Goal: Find specific page/section: Find specific page/section

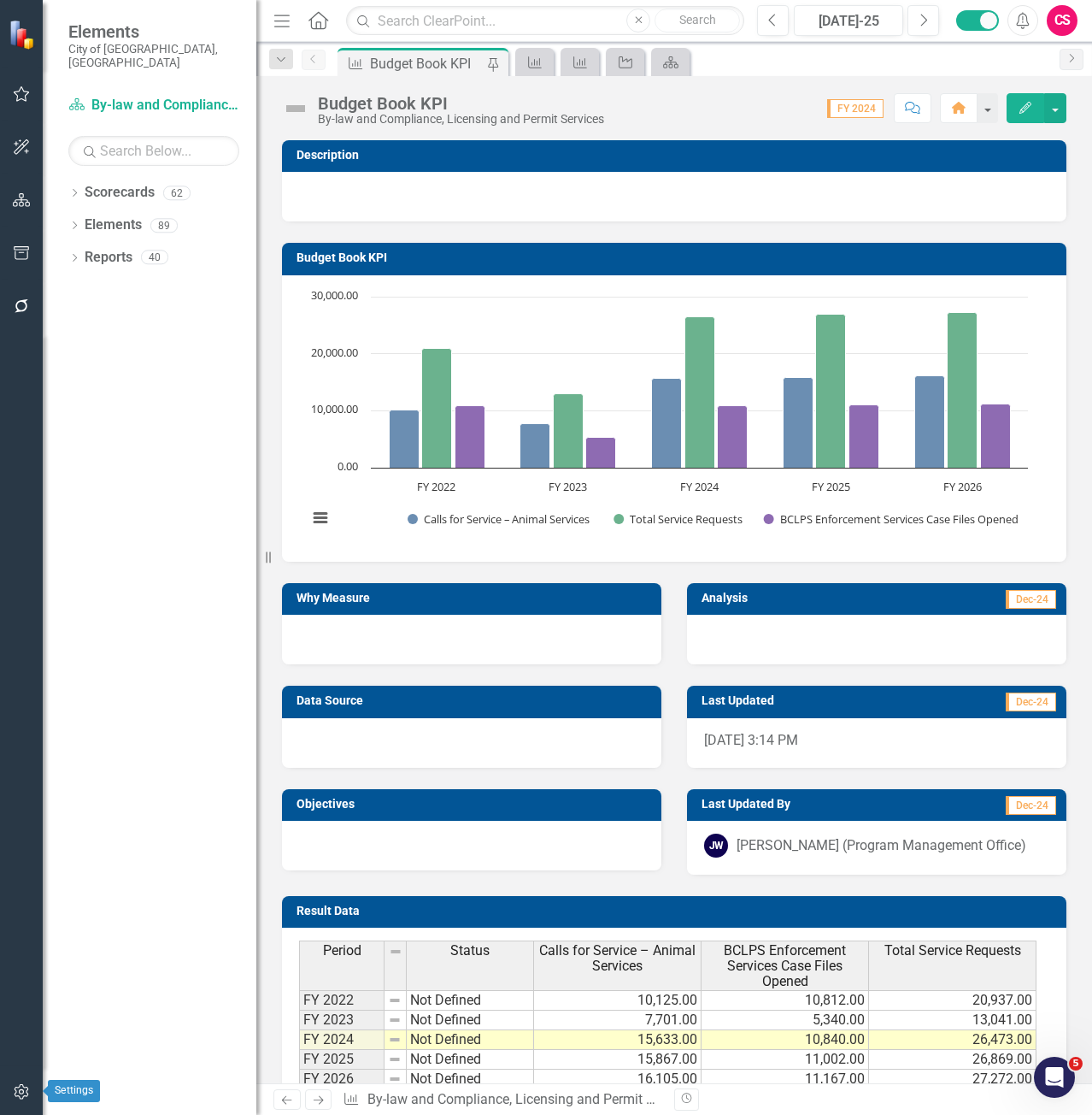
click at [14, 1084] on button "button" at bounding box center [22, 1092] width 39 height 36
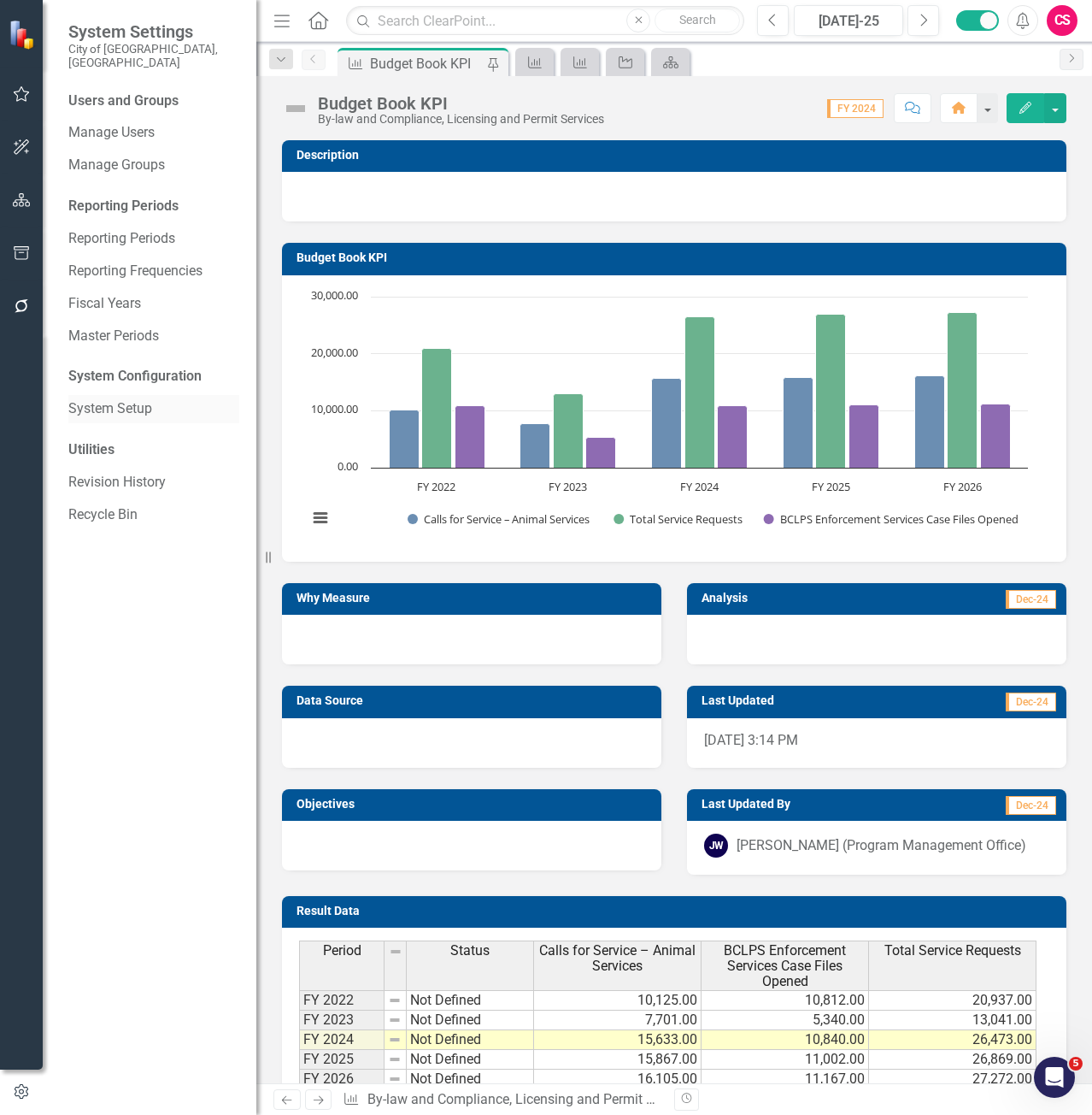
click at [143, 399] on link "System Setup" at bounding box center [154, 408] width 171 height 19
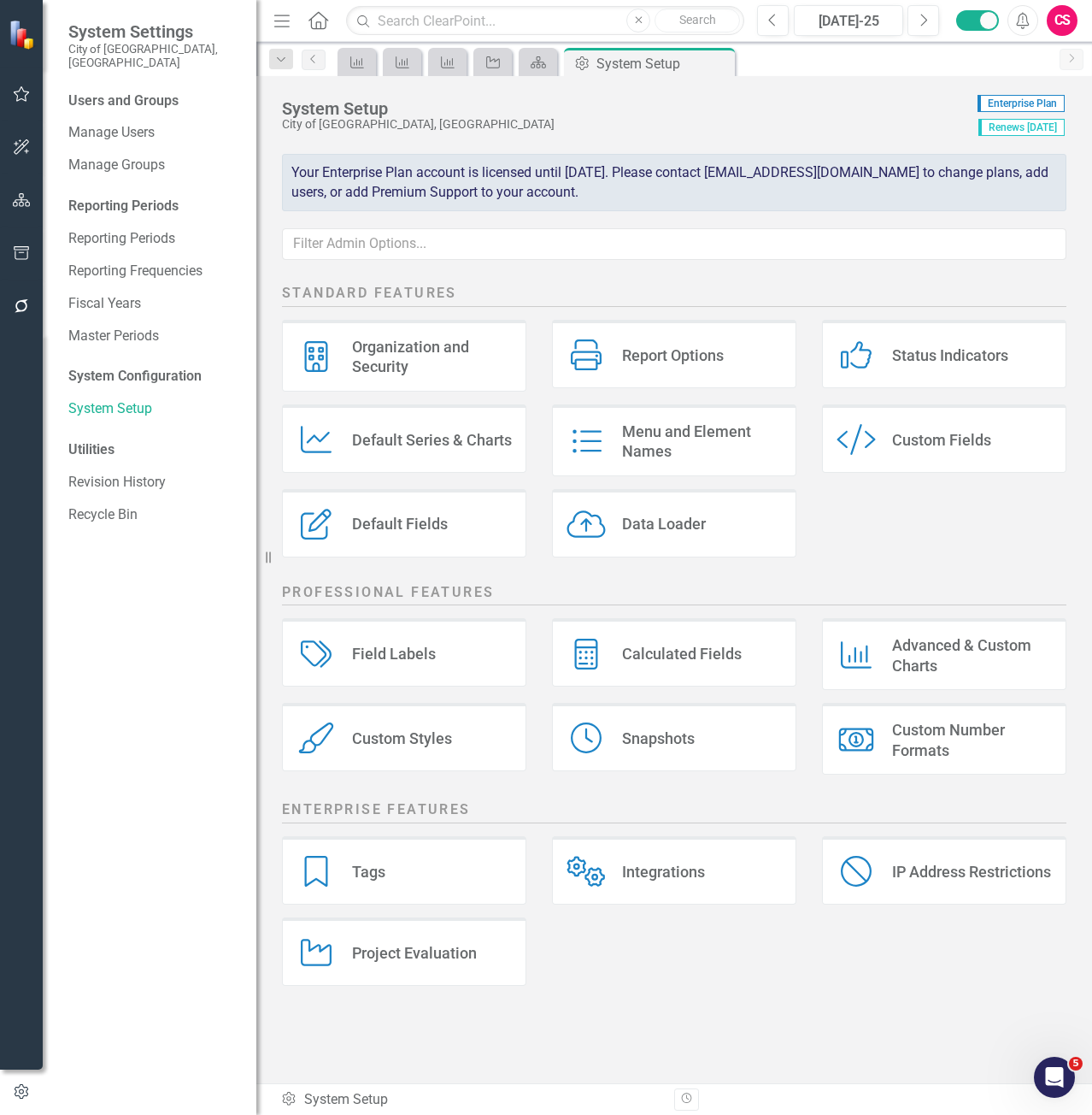
click at [440, 535] on div "Default Fields Default Fields" at bounding box center [404, 523] width 244 height 69
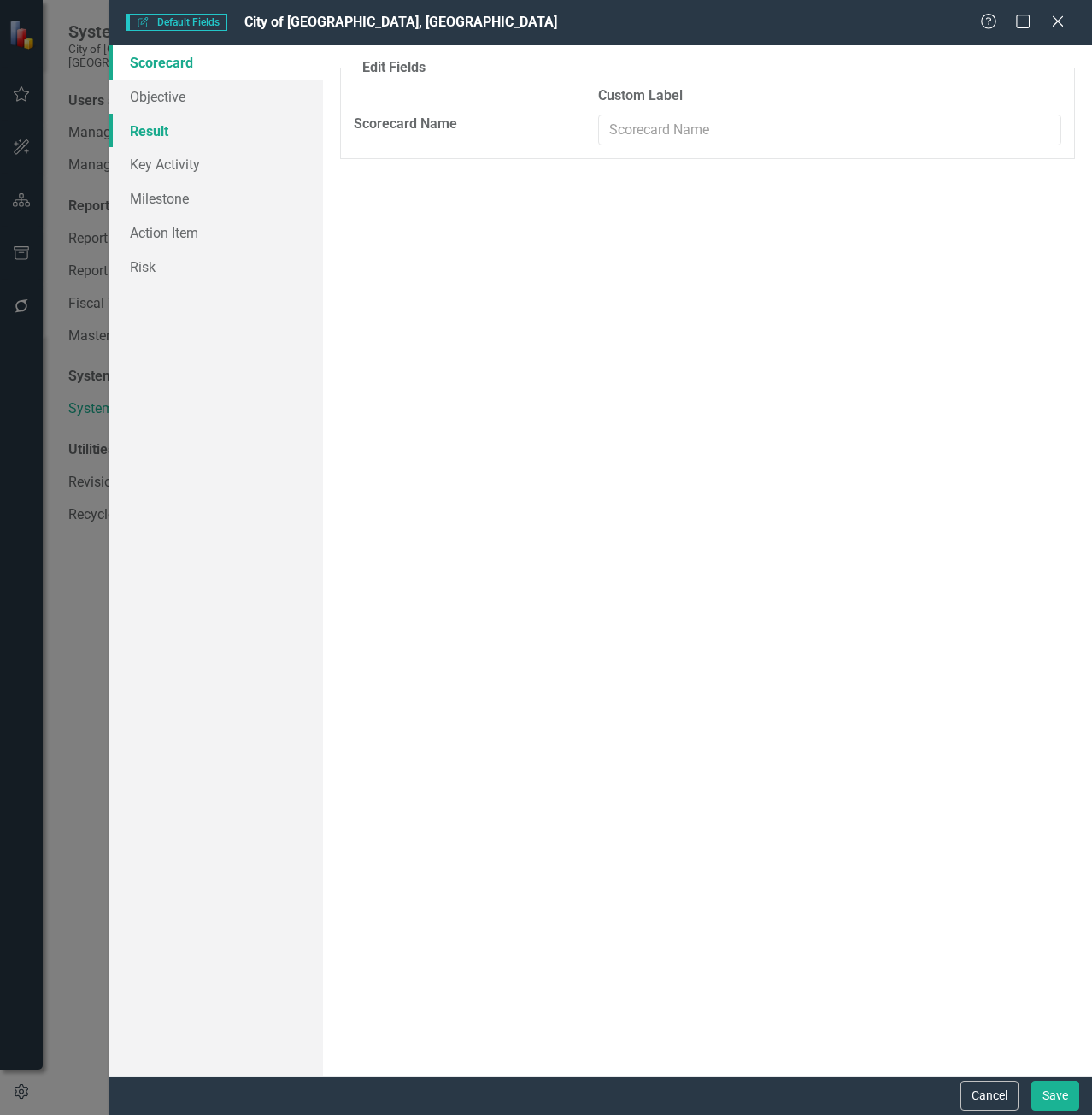
click at [226, 129] on link "Result" at bounding box center [216, 130] width 214 height 34
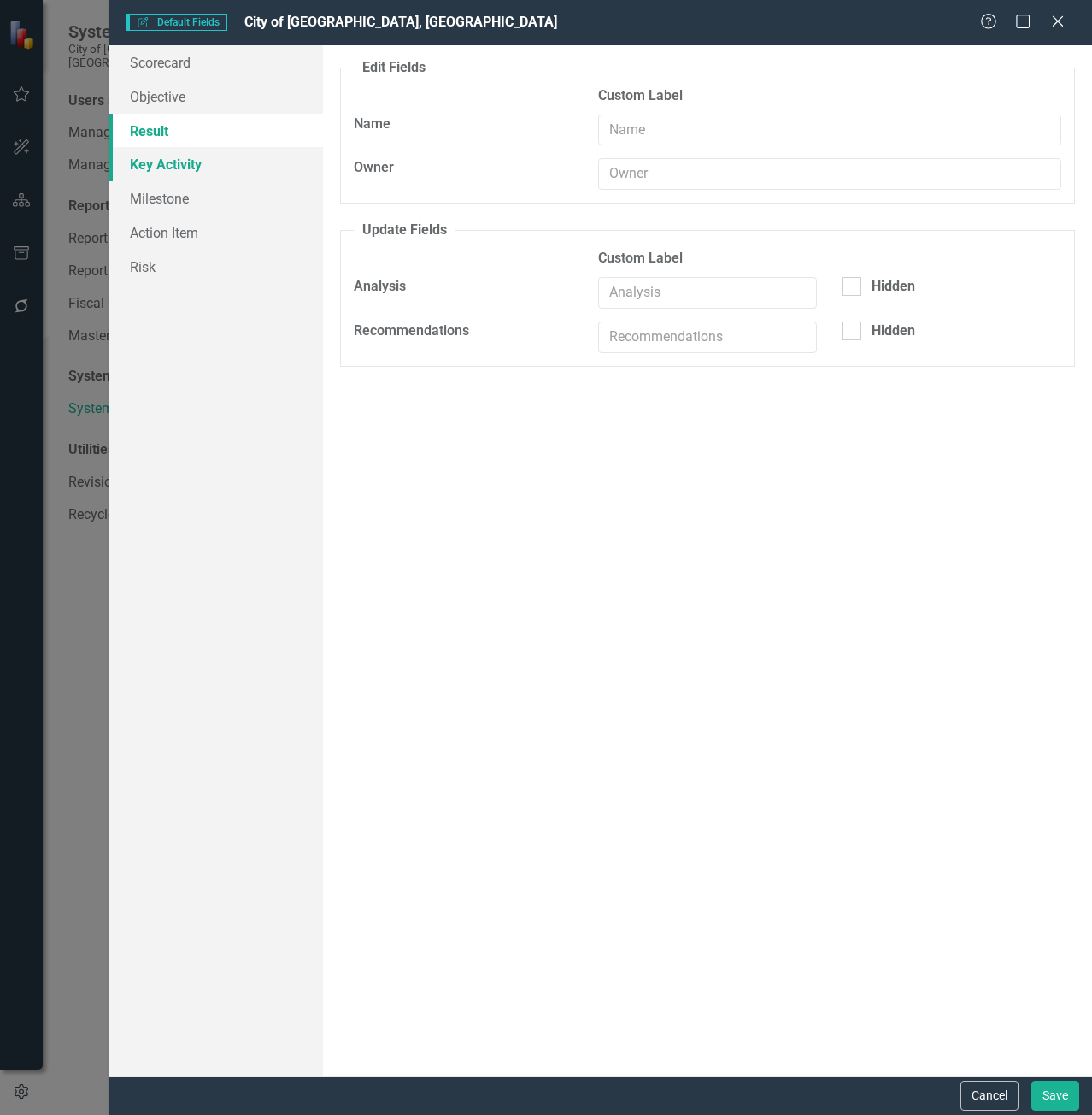
click at [233, 157] on link "Key Activity" at bounding box center [216, 163] width 214 height 34
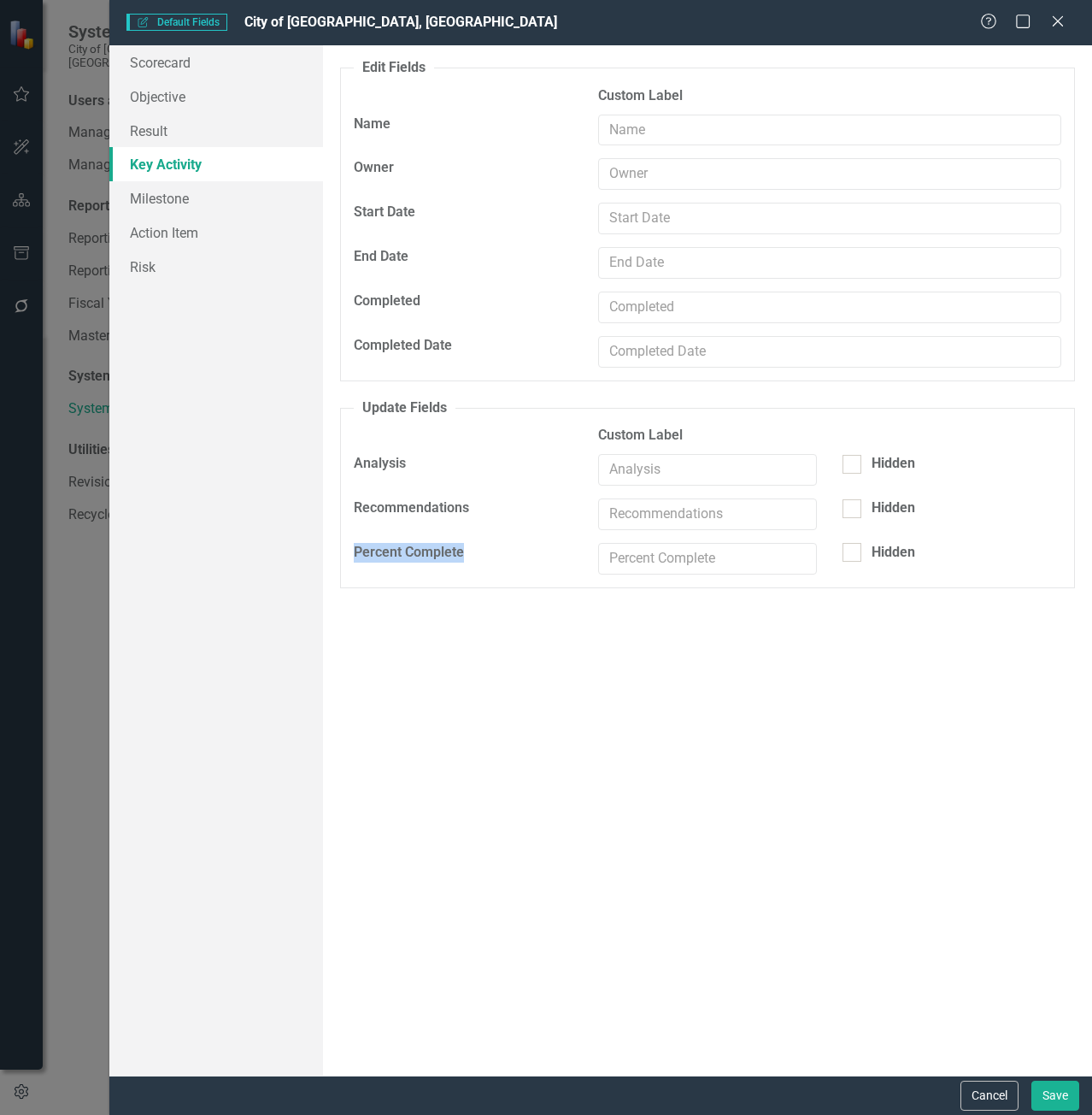
drag, startPoint x: 554, startPoint y: 551, endPoint x: 343, endPoint y: 590, distance: 214.6
click at [343, 590] on div "Default fields that are included on edit and update forms (by element type) are…" at bounding box center [708, 560] width 769 height 1030
drag, startPoint x: 1043, startPoint y: 22, endPoint x: 1063, endPoint y: 23, distance: 20.0
click at [1063, 23] on div "Help Maximize Close" at bounding box center [1027, 22] width 95 height 19
click at [1063, 23] on icon "Close" at bounding box center [1057, 21] width 21 height 17
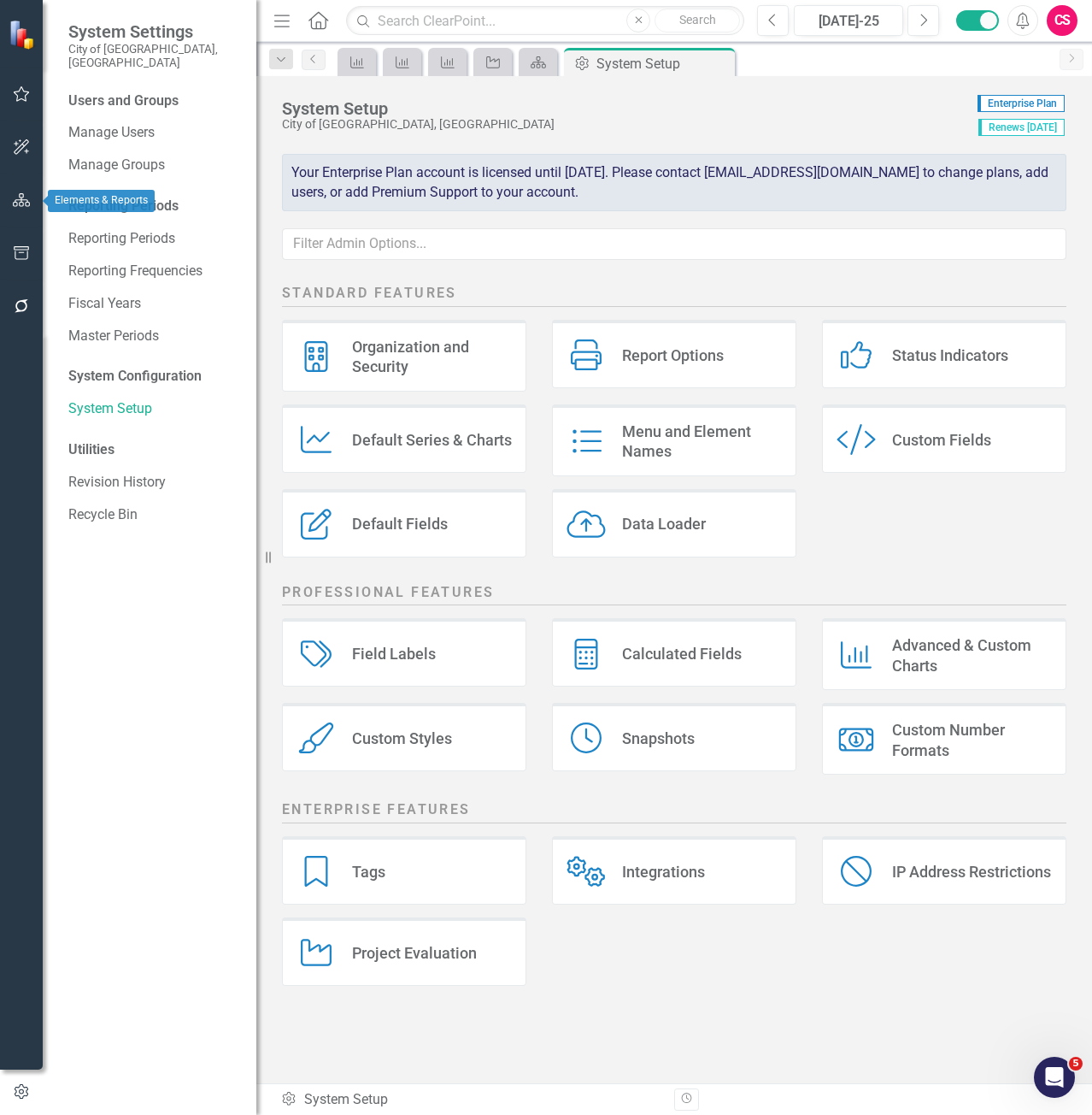
click at [21, 217] on button "button" at bounding box center [22, 200] width 39 height 36
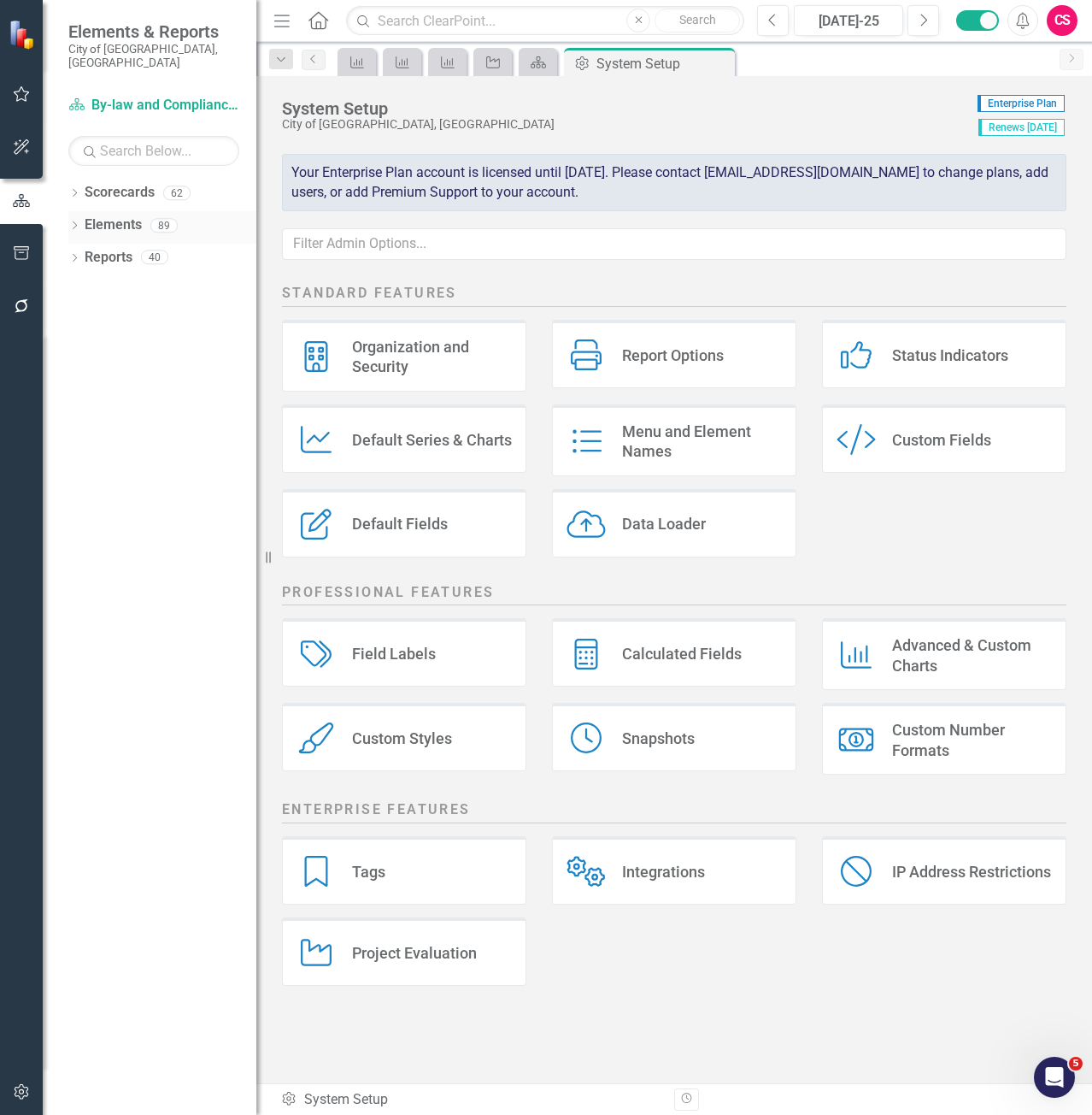
click at [73, 222] on icon "Dropdown" at bounding box center [74, 227] width 12 height 9
click at [82, 286] on icon at bounding box center [83, 290] width 5 height 7
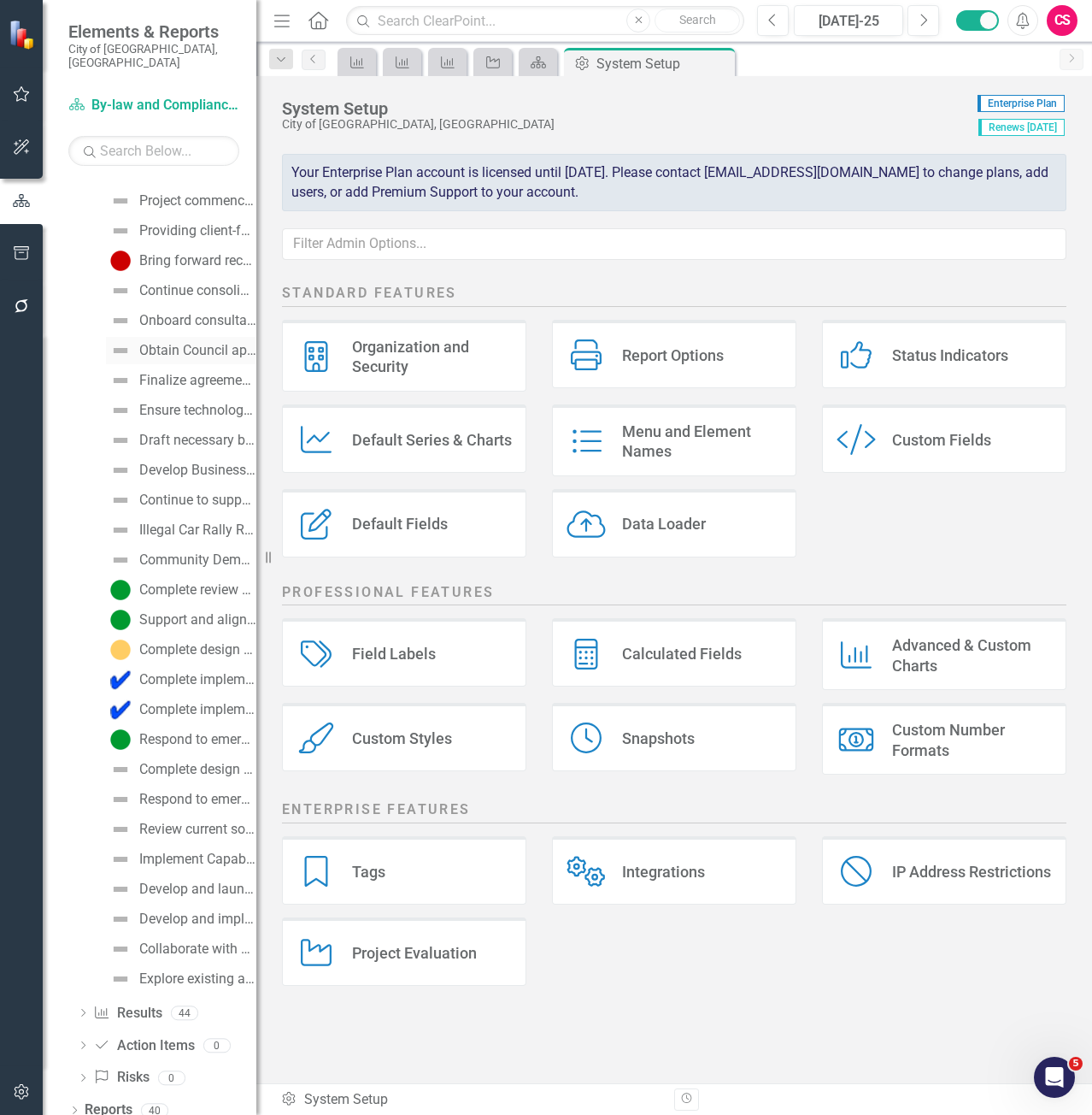
scroll to position [295, 0]
click at [152, 583] on div "Complete review of parking by-law" at bounding box center [198, 590] width 117 height 16
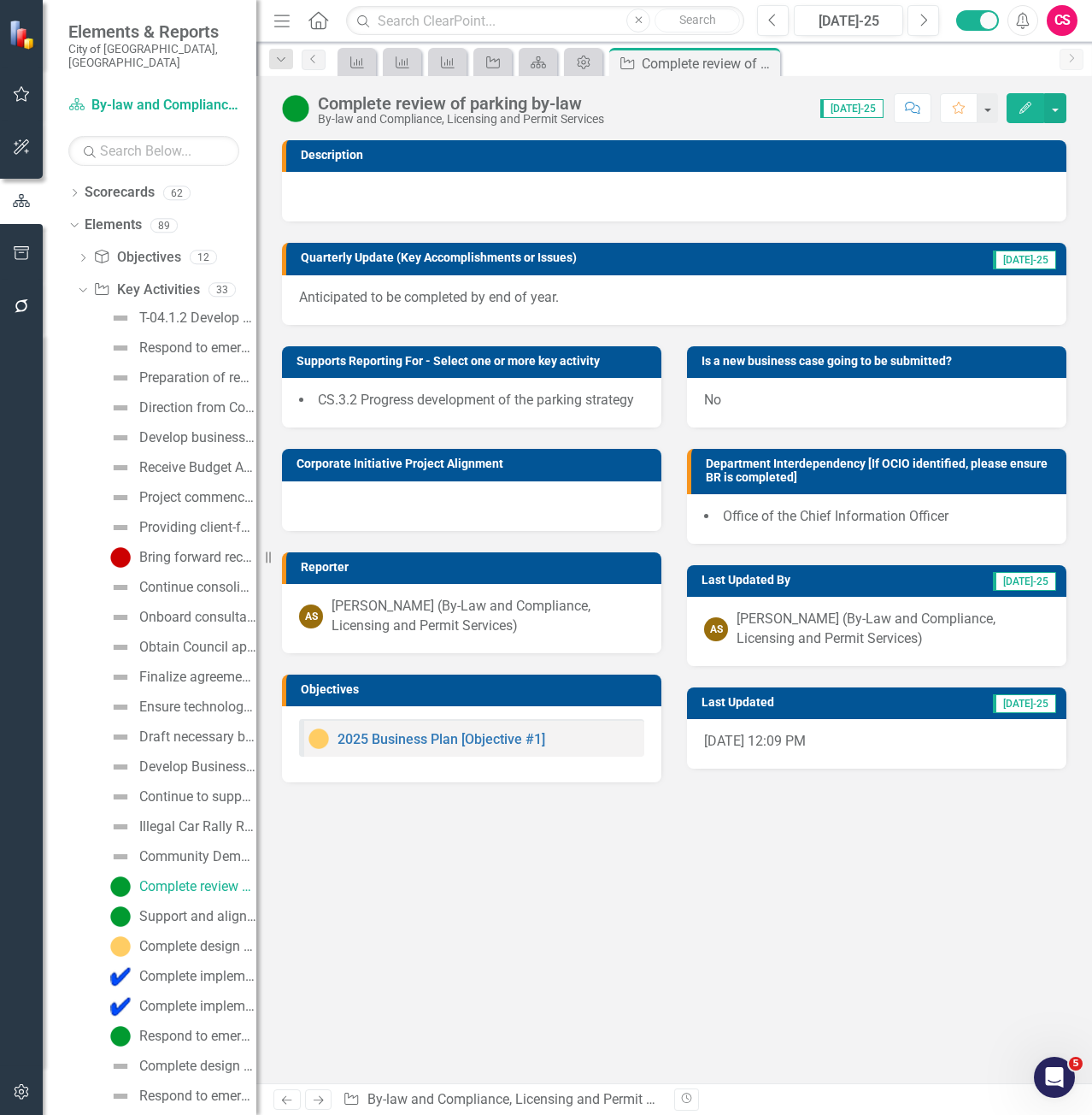
click at [1032, 116] on button "Edit" at bounding box center [1025, 108] width 38 height 30
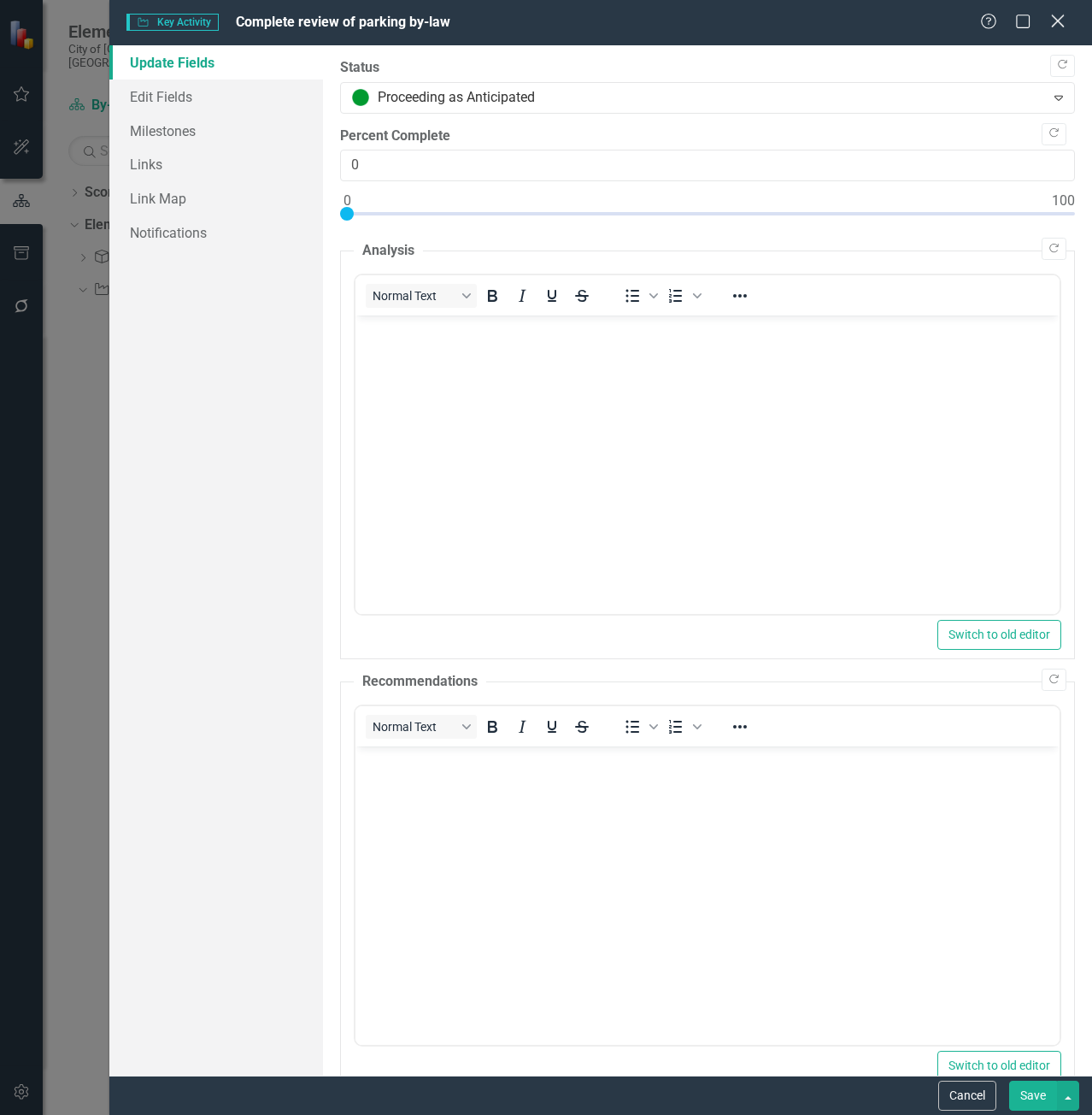
click at [1056, 17] on icon "Close" at bounding box center [1057, 21] width 21 height 17
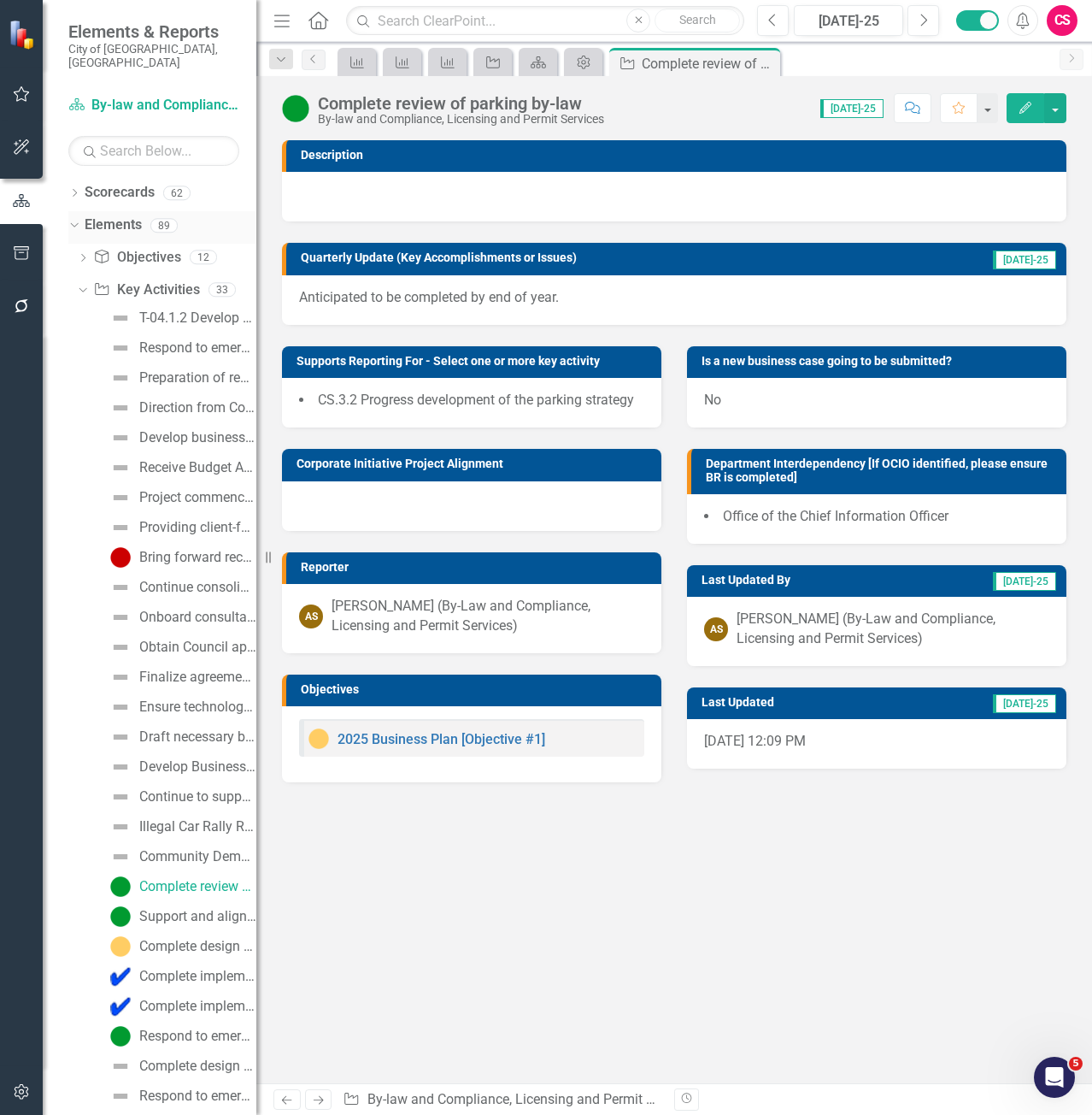
click at [75, 218] on icon "Dropdown" at bounding box center [72, 224] width 9 height 12
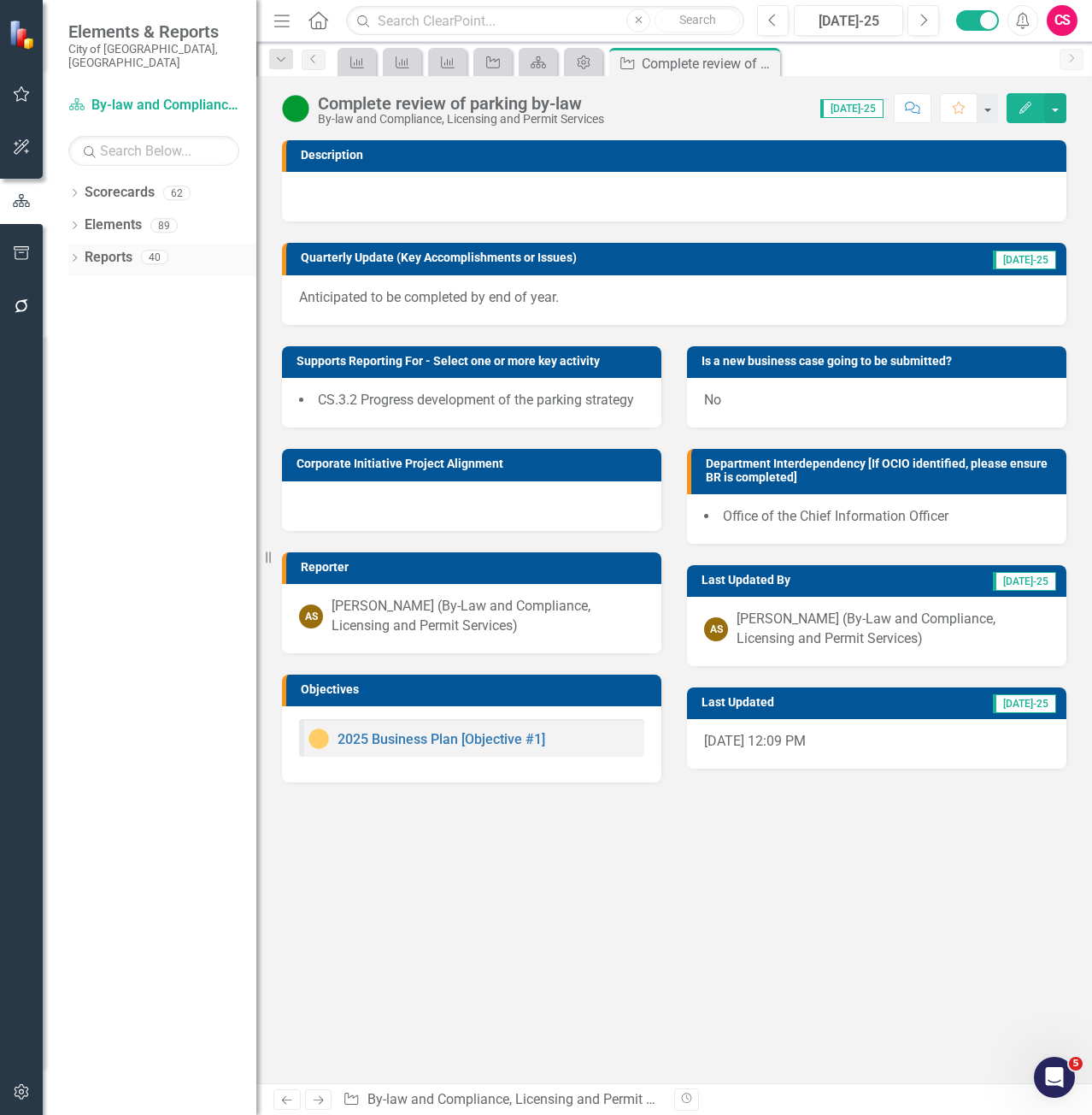
click at [78, 255] on icon "Dropdown" at bounding box center [74, 260] width 12 height 9
click at [76, 306] on div "Dropdown Objective Objectives 24" at bounding box center [166, 321] width 181 height 32
click at [78, 317] on icon "Dropdown" at bounding box center [82, 321] width 12 height 9
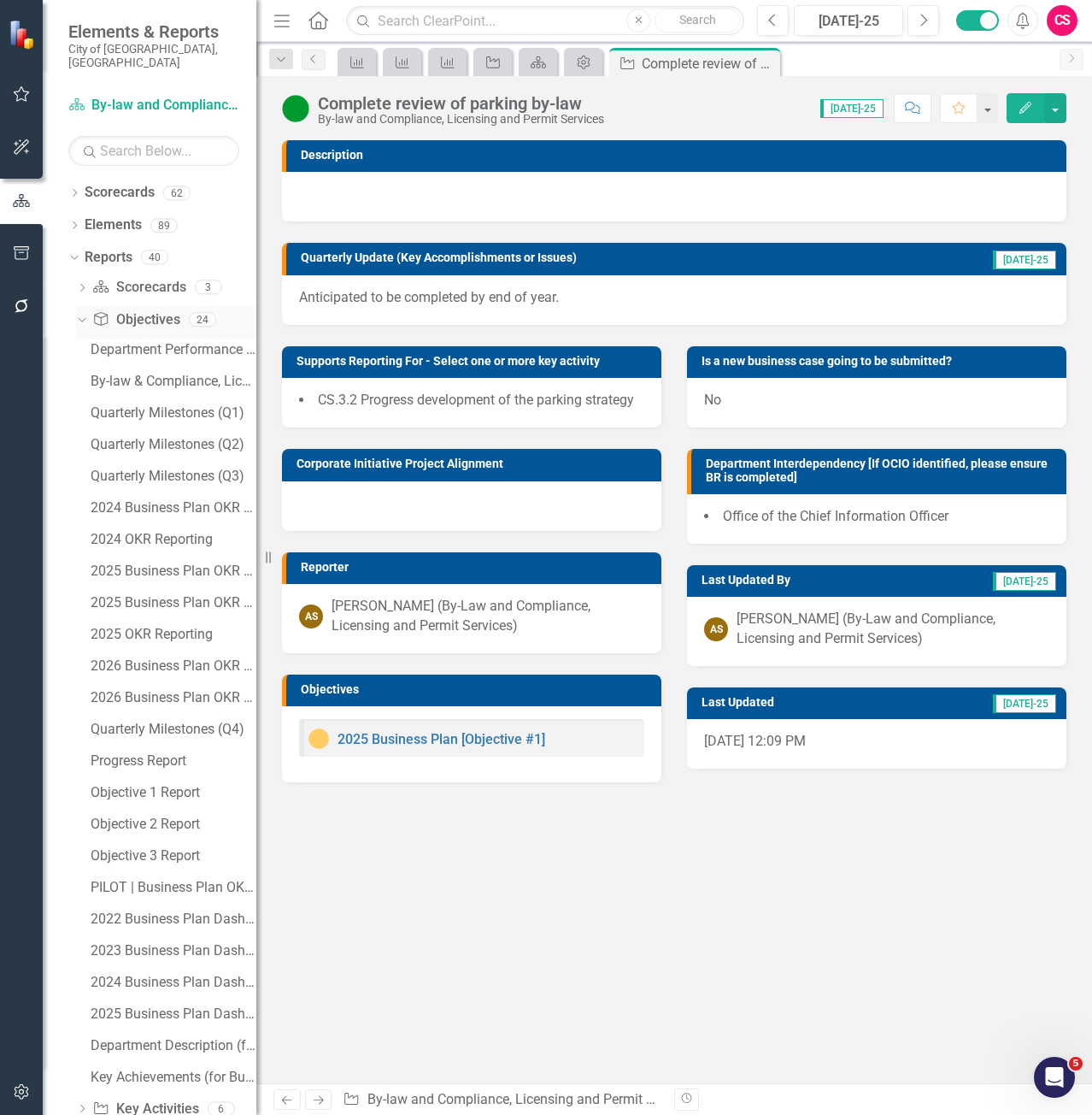
click at [143, 310] on link "Objective Objectives" at bounding box center [136, 319] width 87 height 19
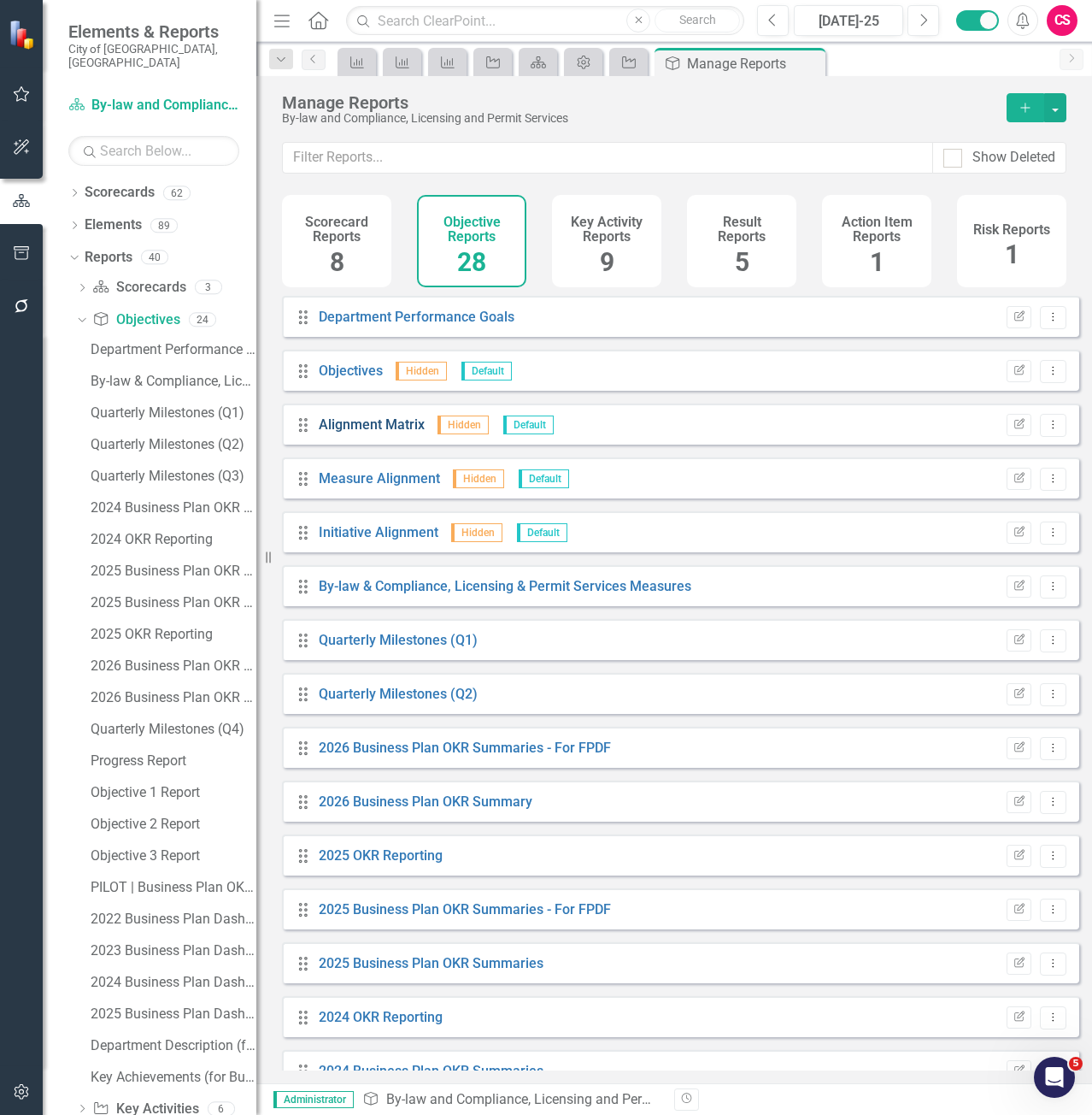
click at [408, 432] on link "Alignment Matrix" at bounding box center [372, 425] width 106 height 17
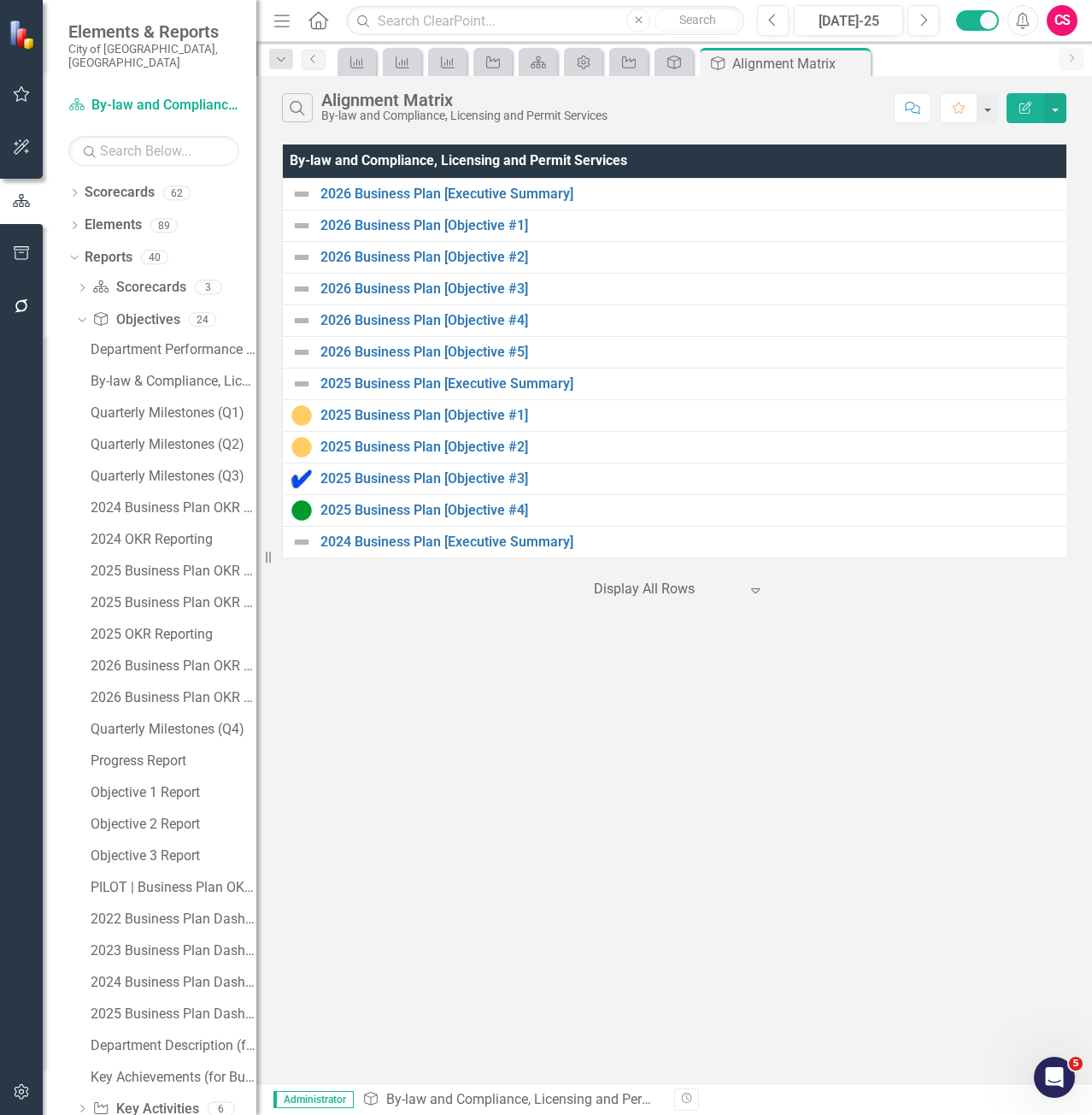
click at [1020, 106] on icon "Edit Report" at bounding box center [1025, 107] width 16 height 12
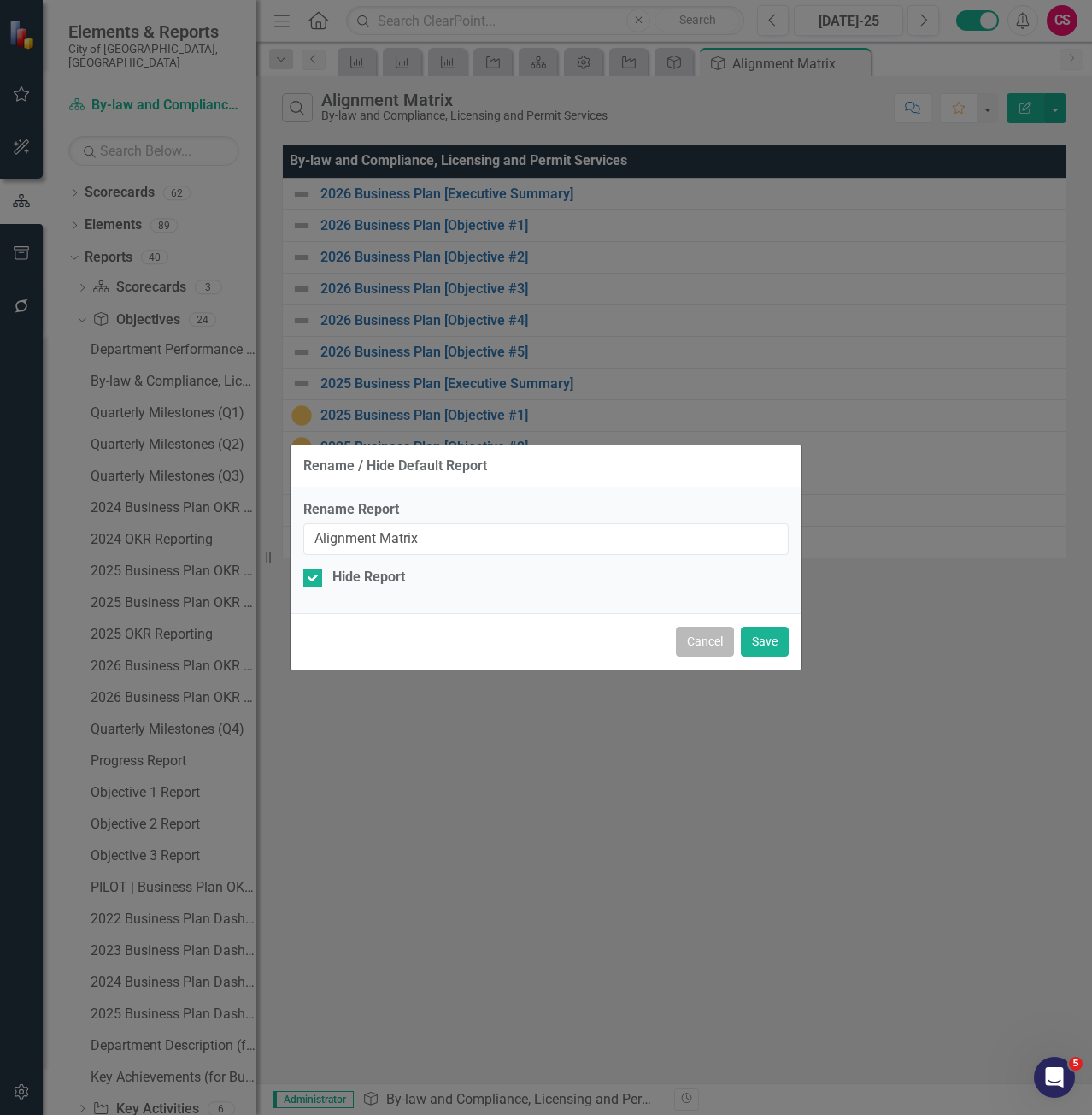
click at [703, 636] on button "Cancel" at bounding box center [705, 641] width 58 height 30
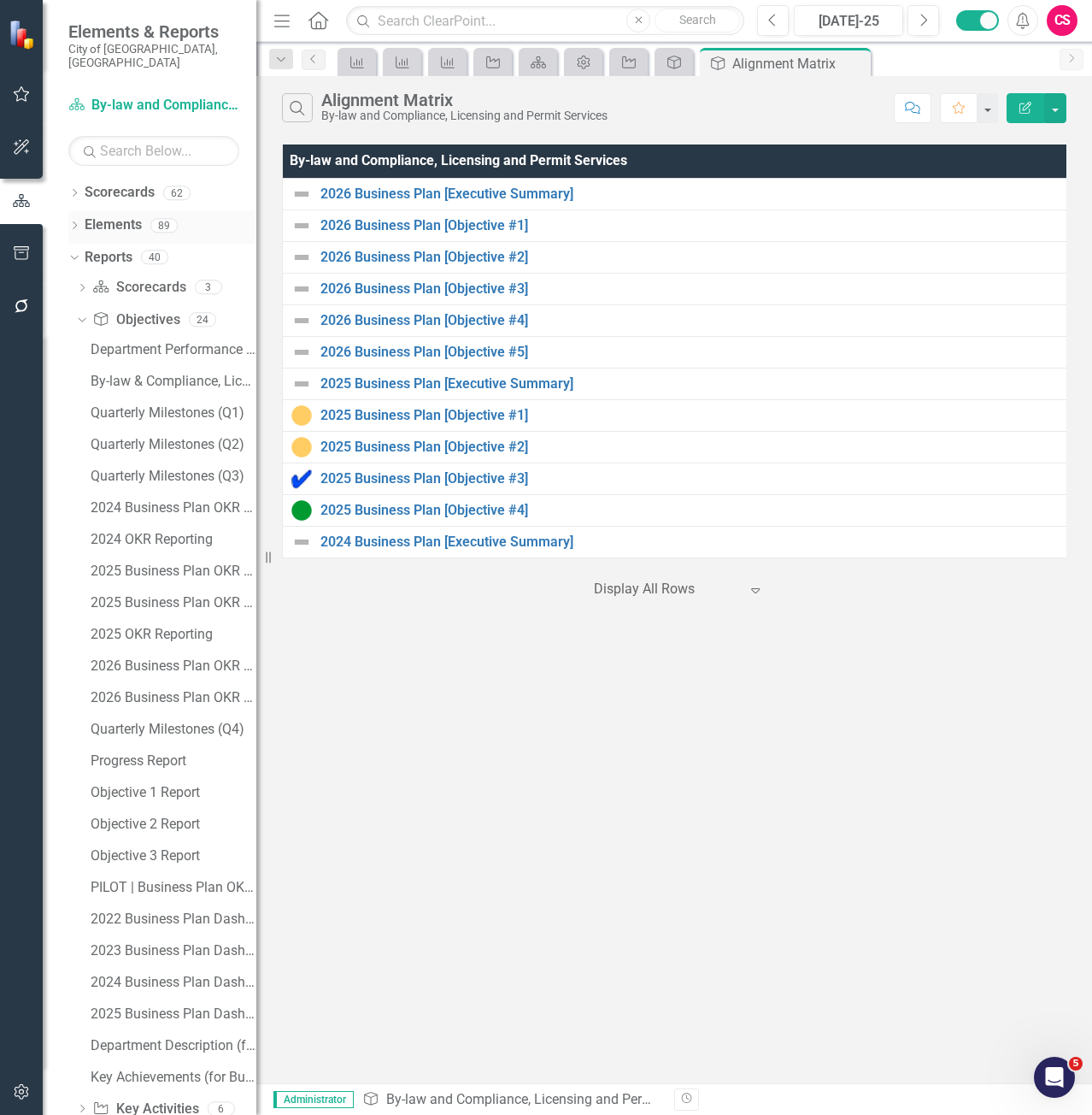
click at [97, 216] on link "Elements" at bounding box center [113, 225] width 57 height 19
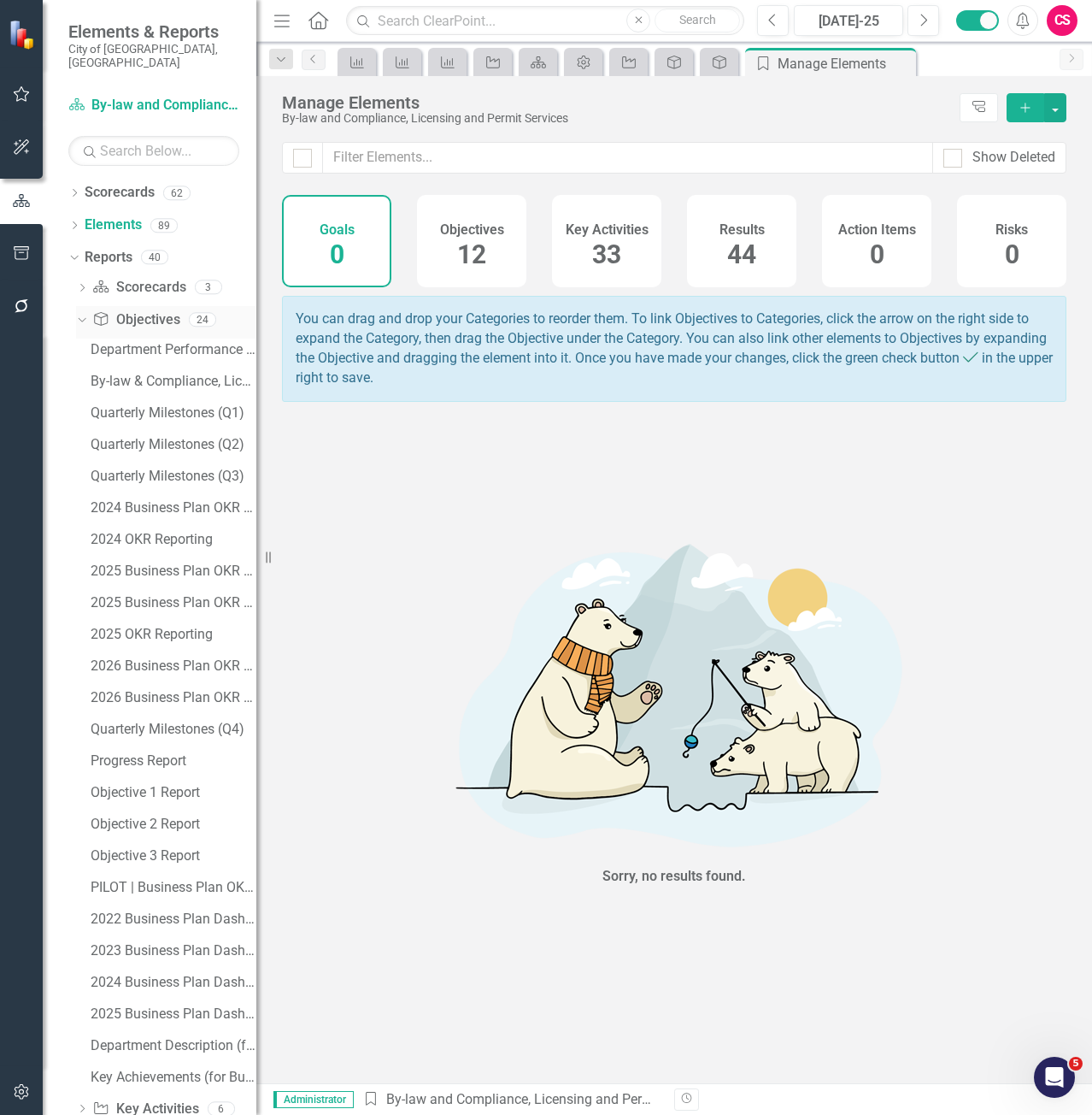
click at [85, 318] on icon at bounding box center [82, 319] width 7 height 5
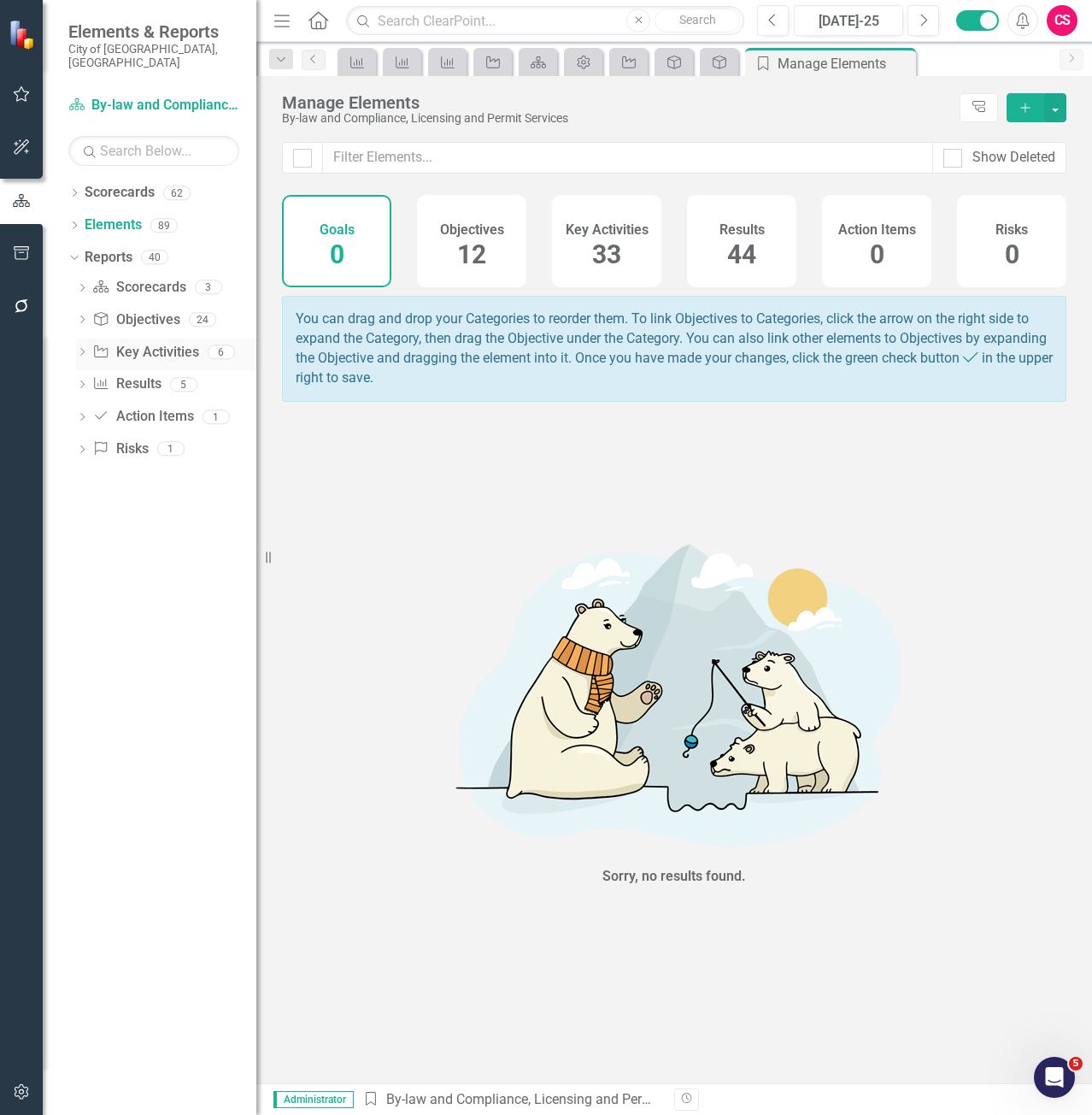
click at [80, 349] on icon "Dropdown" at bounding box center [82, 353] width 12 height 9
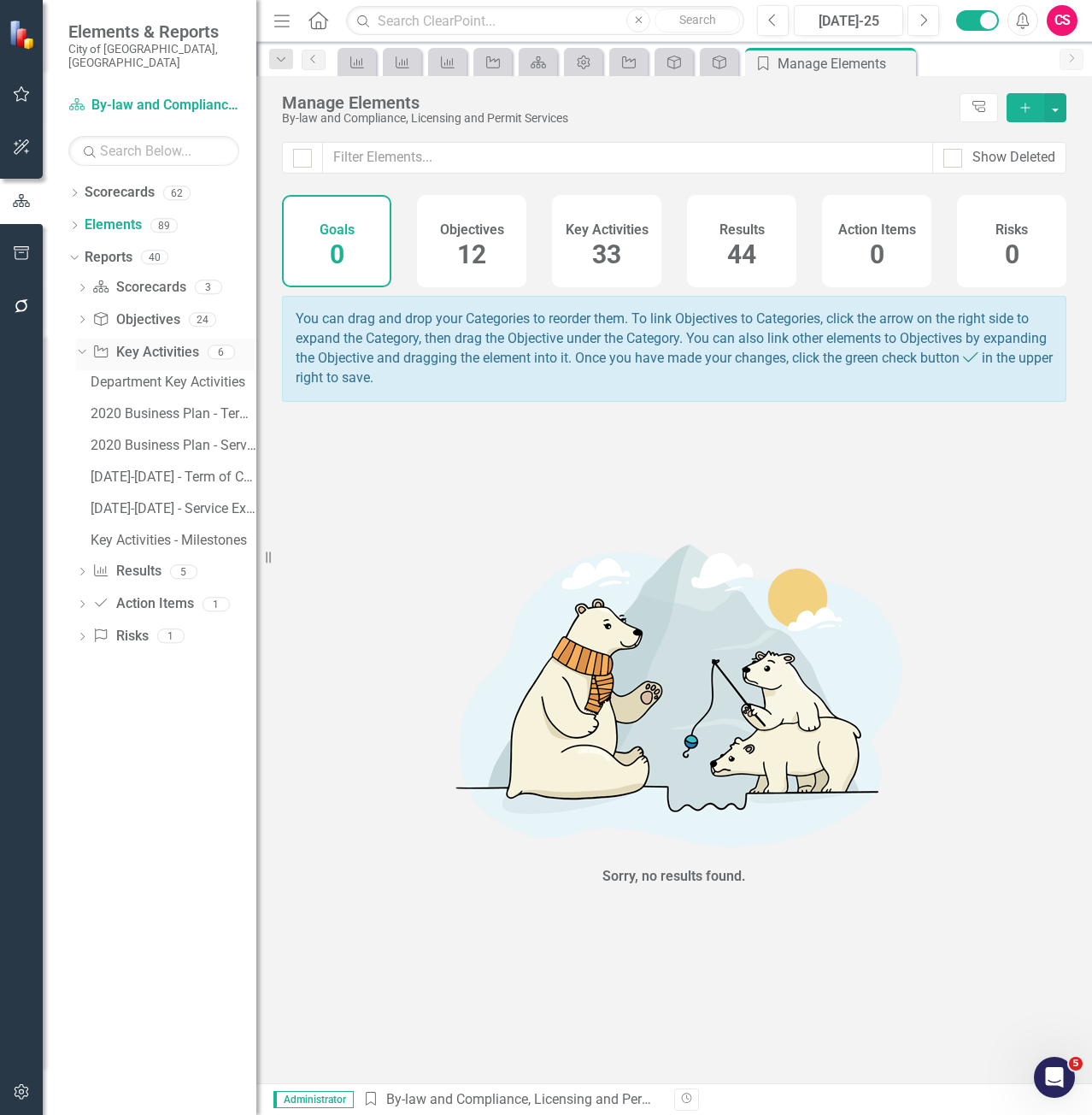
click at [158, 352] on div "Key Activity Key Activities" at bounding box center [146, 352] width 106 height 28
click at [159, 343] on link "Key Activity Key Activities" at bounding box center [146, 352] width 106 height 19
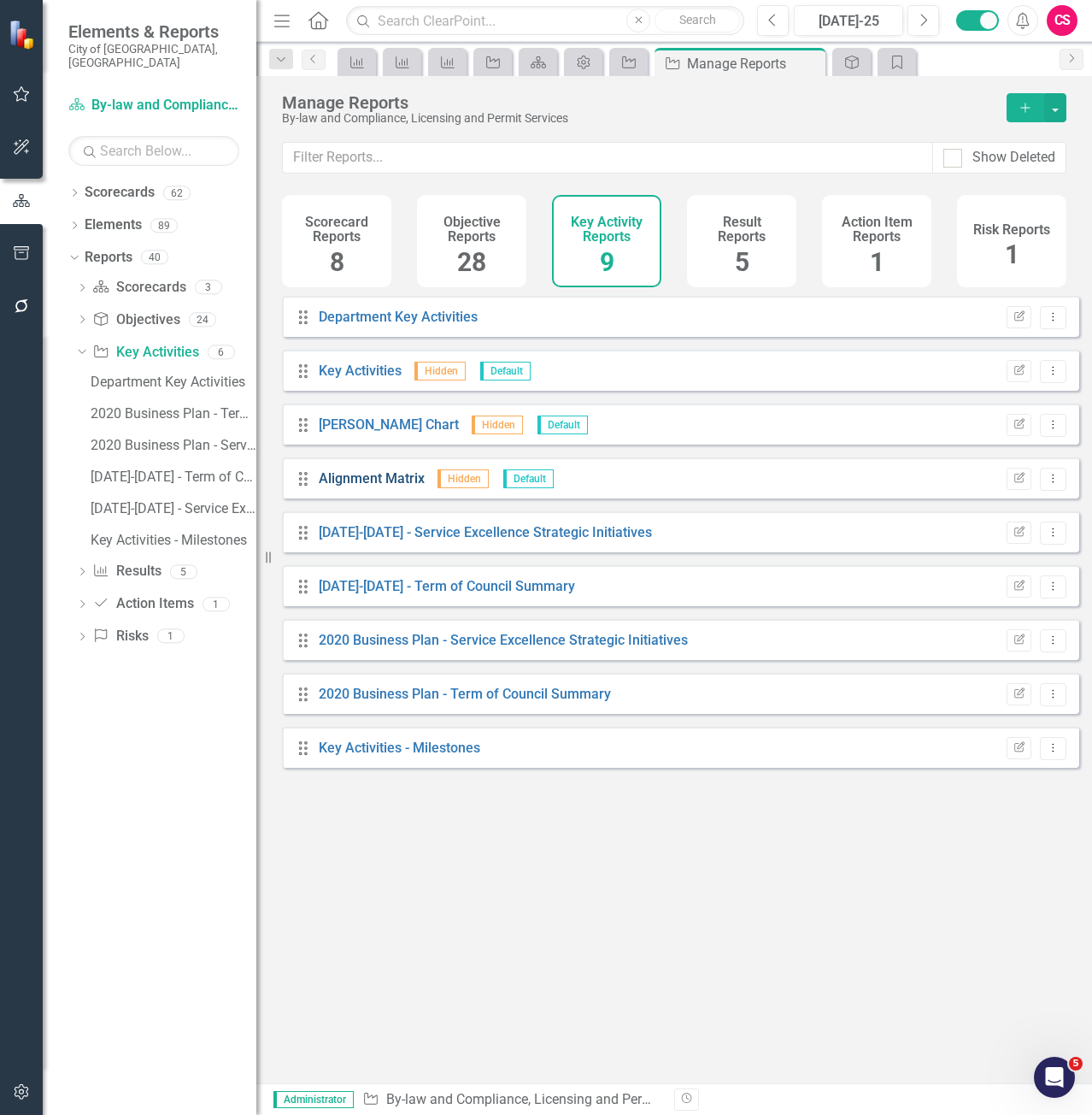
click at [375, 486] on link "Alignment Matrix" at bounding box center [372, 478] width 106 height 17
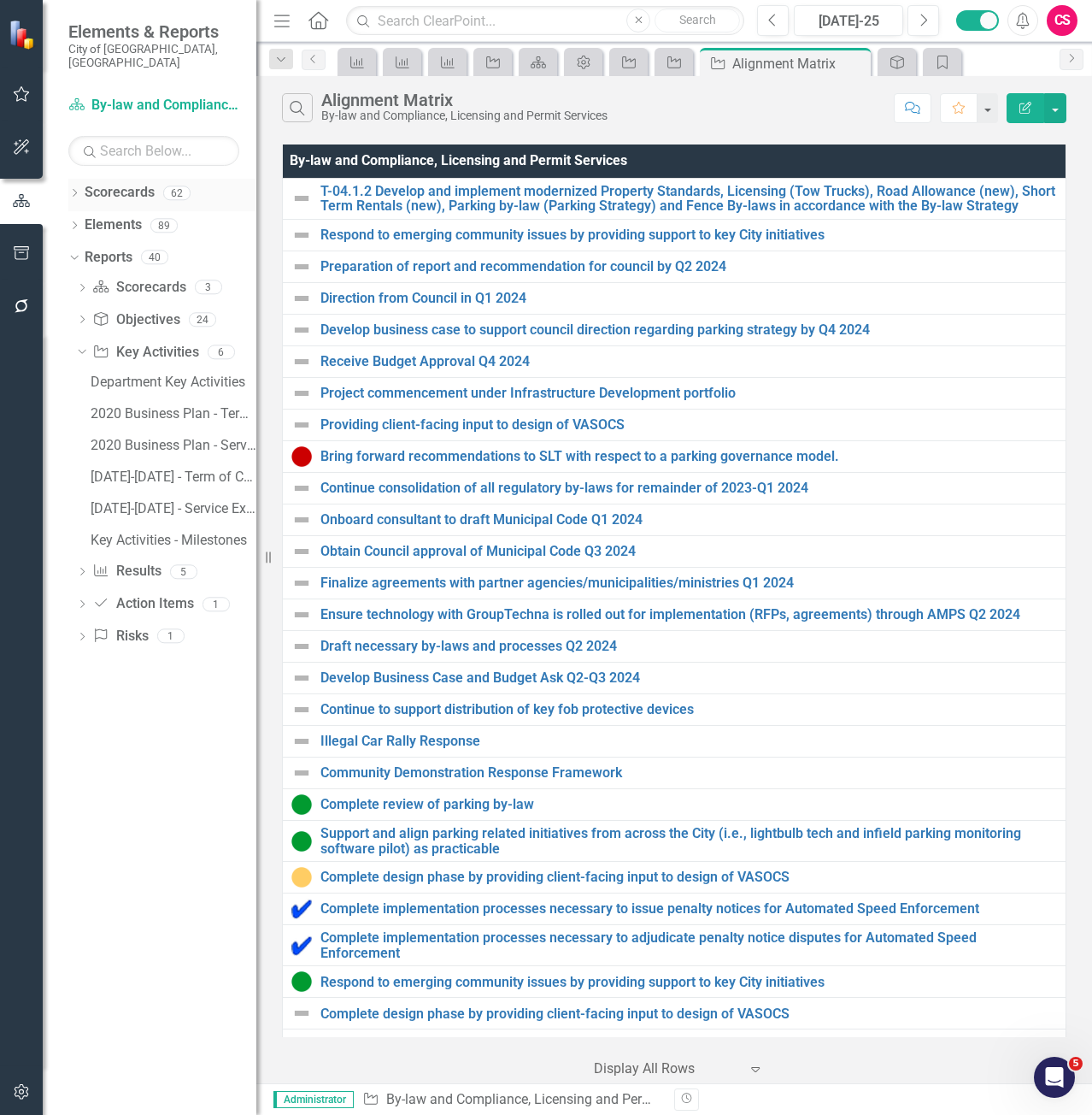
click at [74, 190] on icon "Dropdown" at bounding box center [74, 195] width 12 height 9
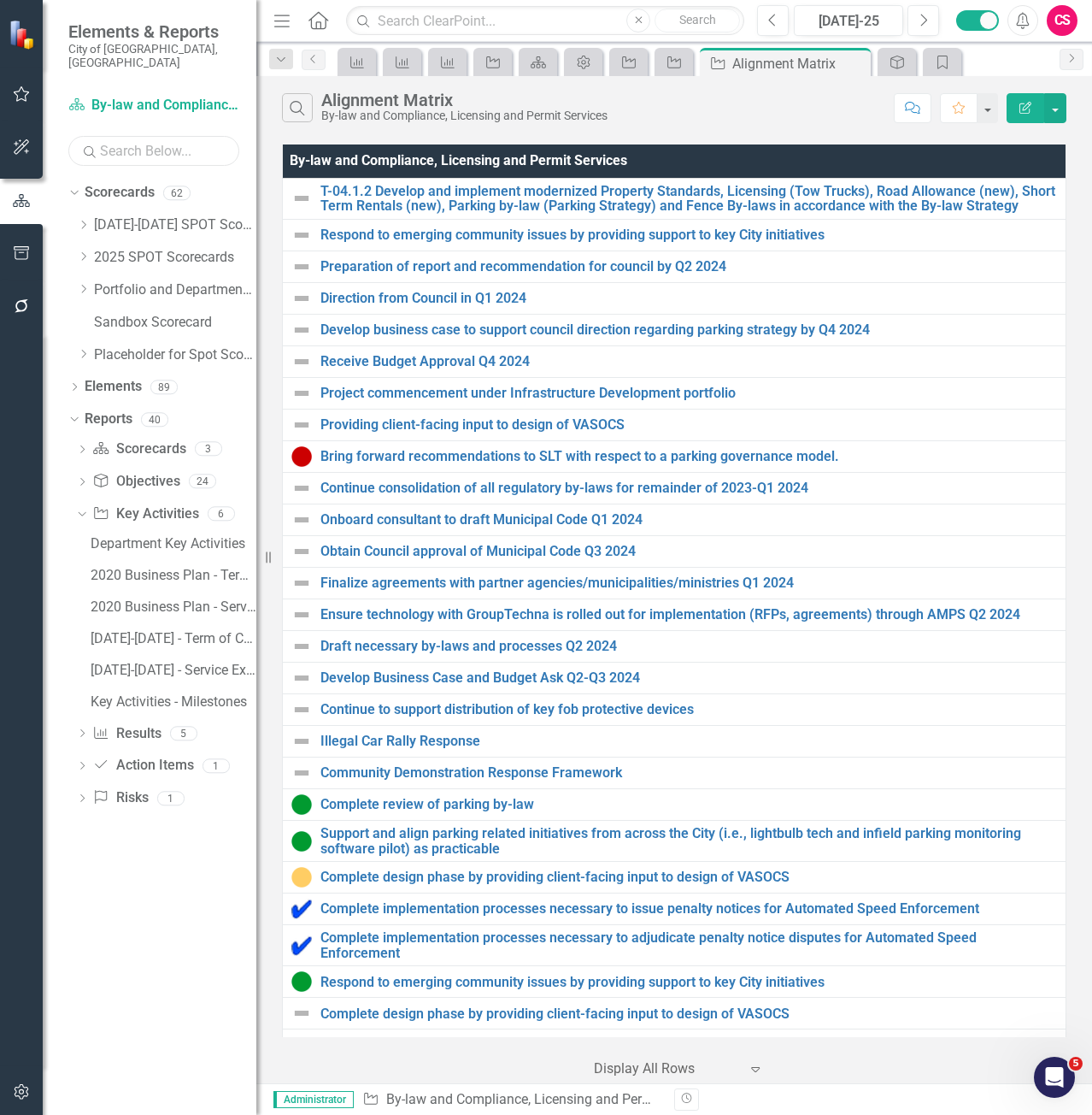
click at [109, 145] on input "text" at bounding box center [154, 151] width 171 height 30
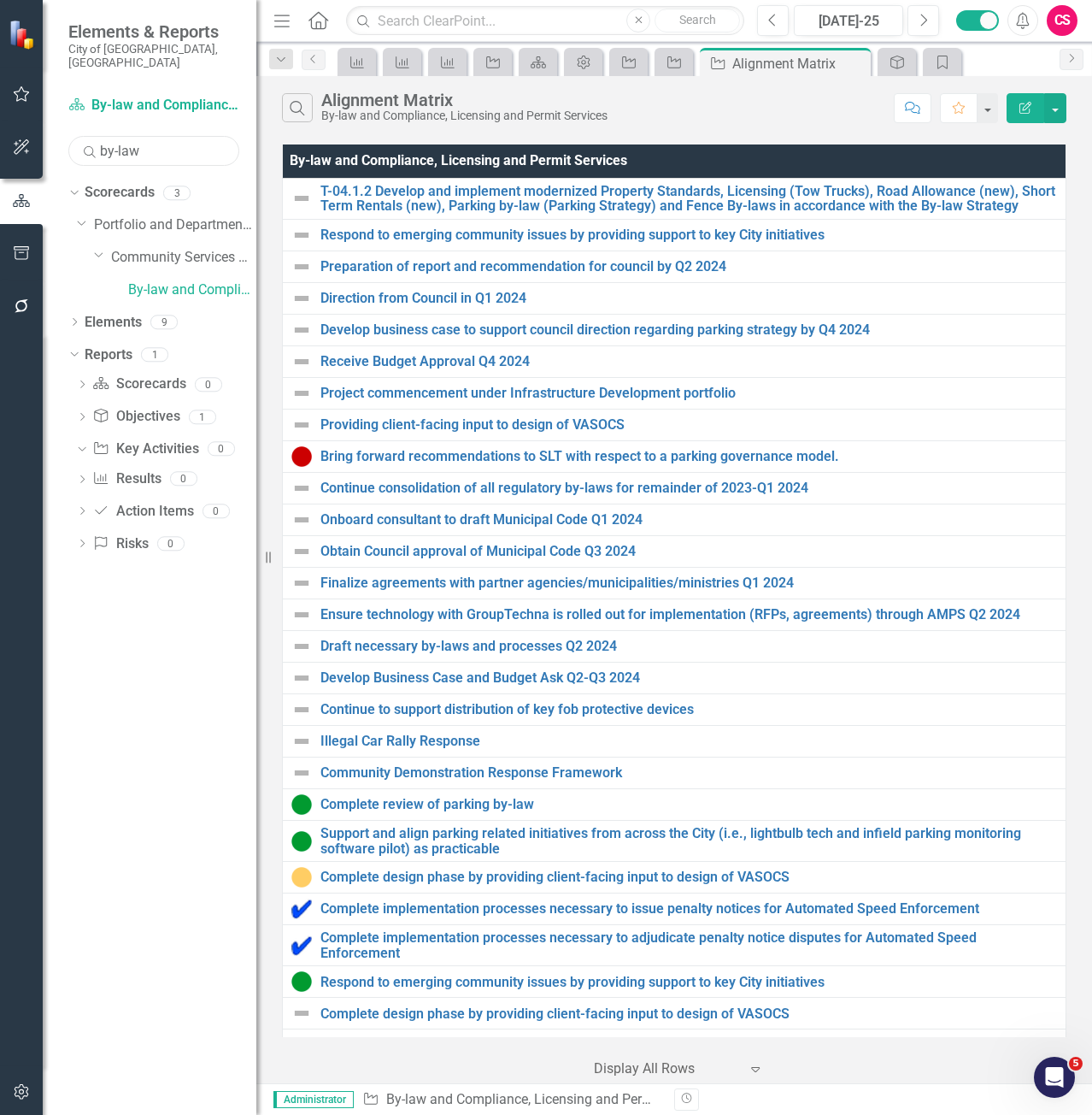
type input "by-law"
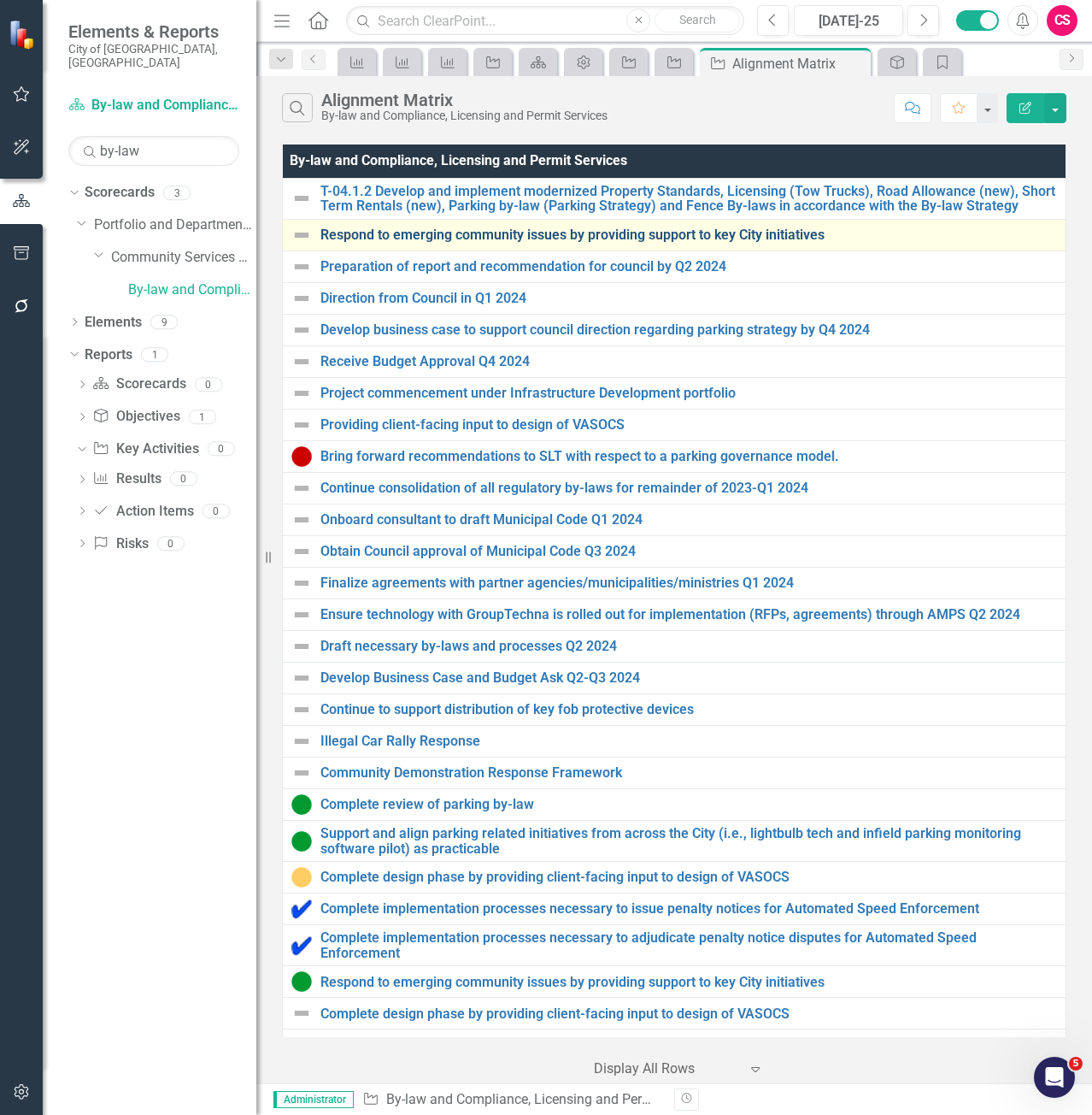
click at [462, 232] on link "Respond to emerging community issues by providing support to key City initiativ…" at bounding box center [688, 235] width 737 height 16
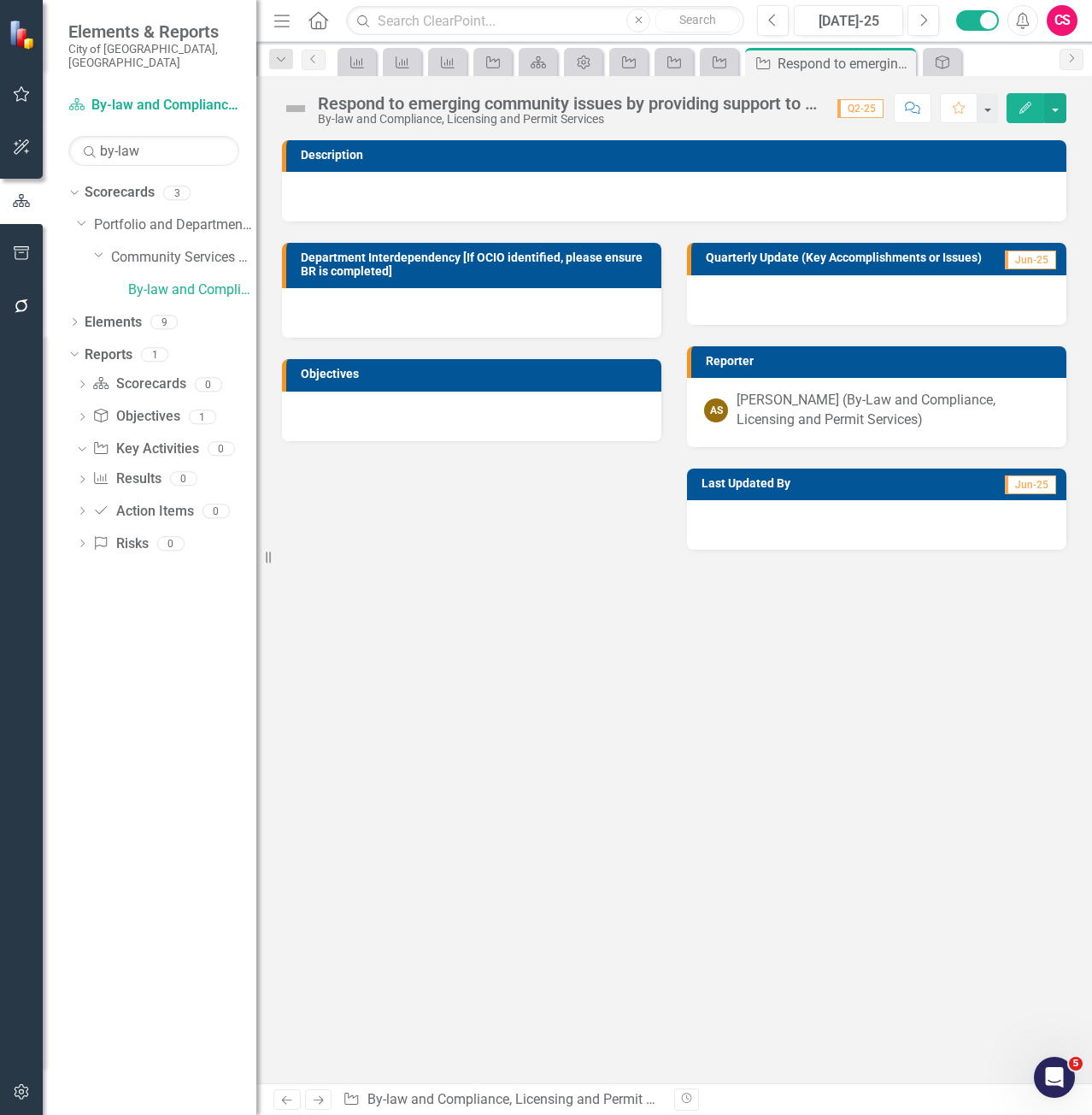
click at [1021, 107] on icon "Edit" at bounding box center [1025, 107] width 16 height 12
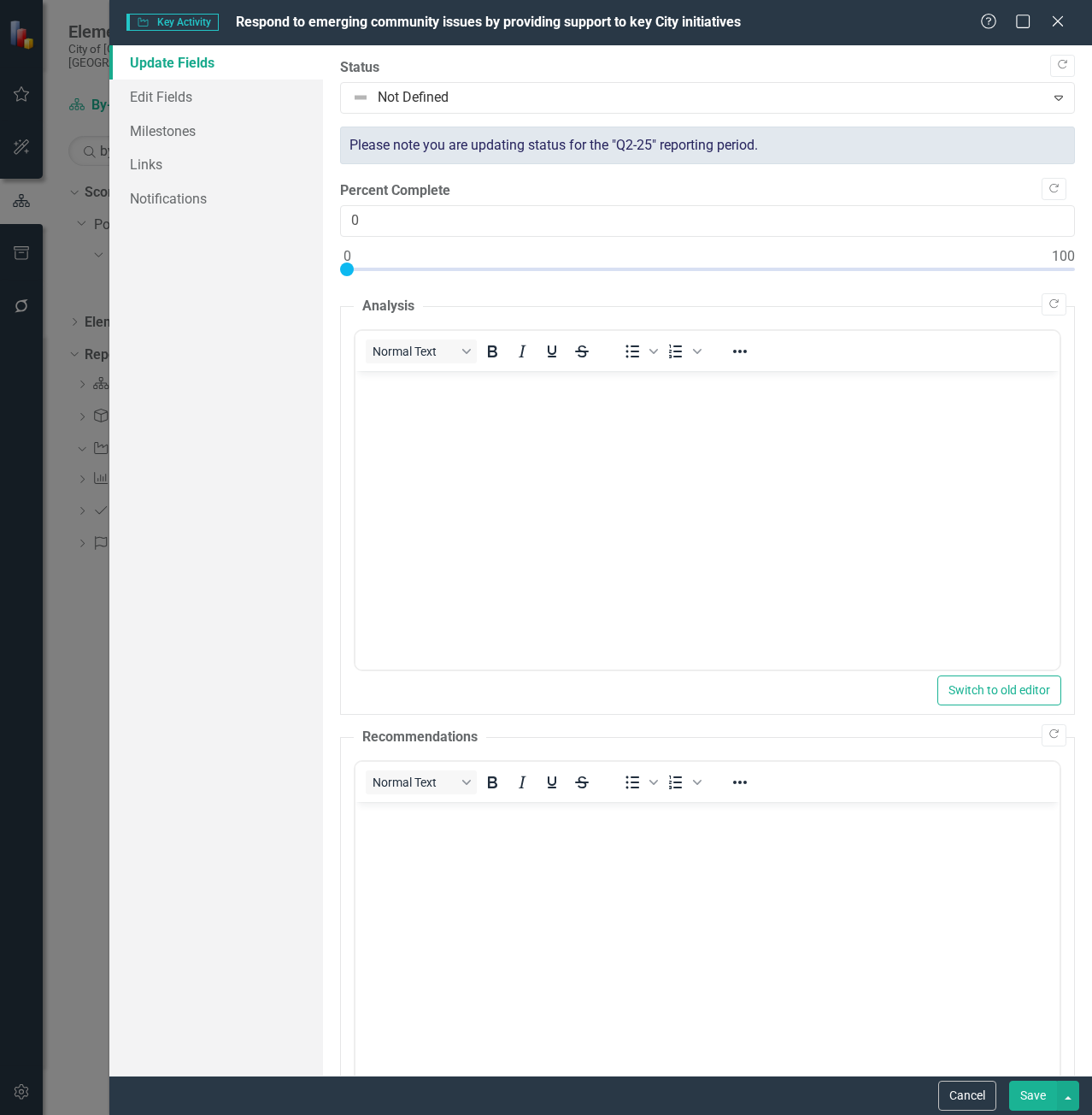
click at [1062, 6] on div "Key Activity Key Activity Respond to emerging community issues by providing sup…" at bounding box center [600, 22] width 983 height 45
click at [1056, 17] on icon "Close" at bounding box center [1057, 21] width 21 height 17
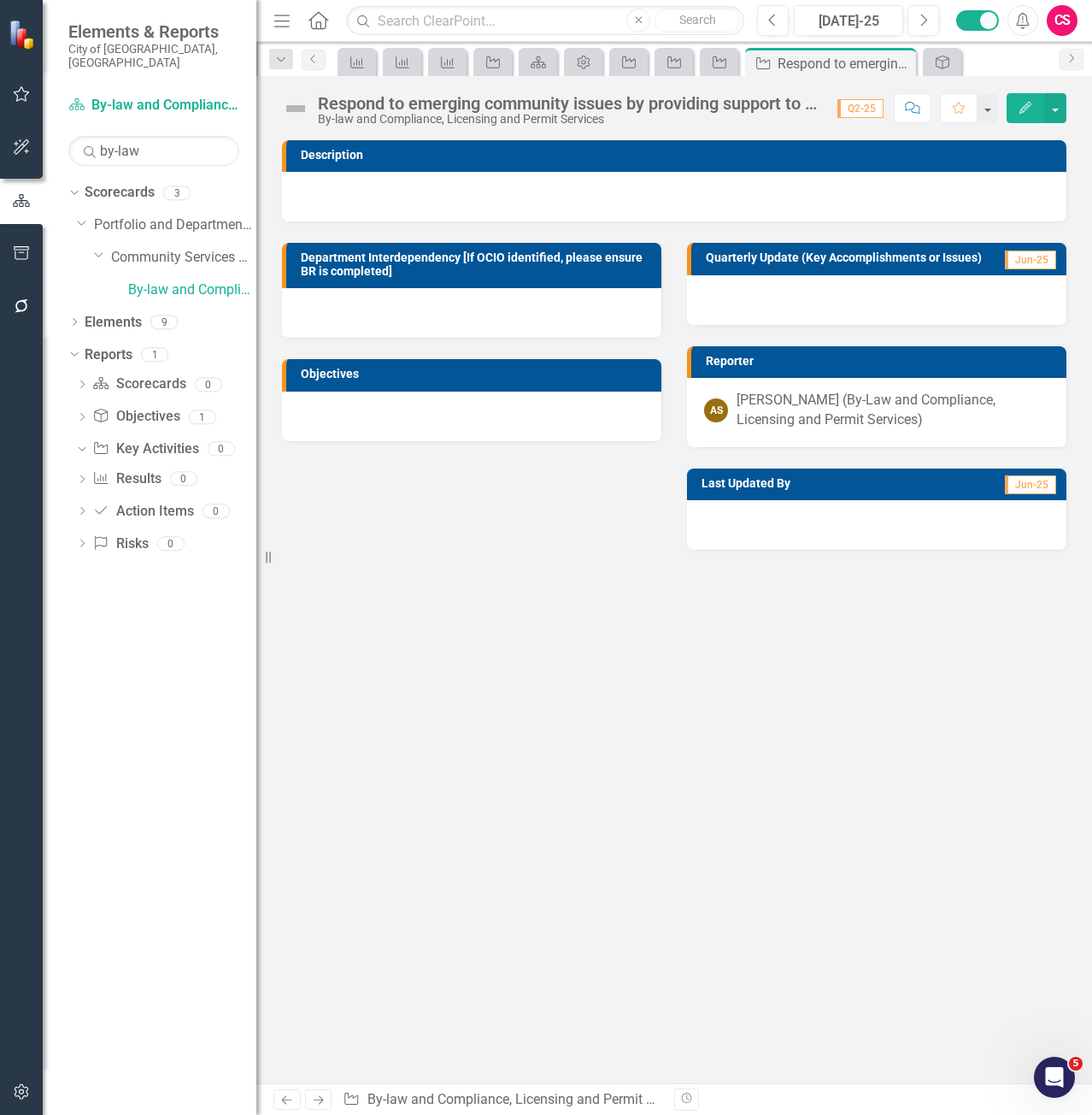
click at [571, 844] on div "Description Department Interdependency [If OCIO identified, please ensure BR is…" at bounding box center [674, 611] width 836 height 942
